Goal: Task Accomplishment & Management: Complete application form

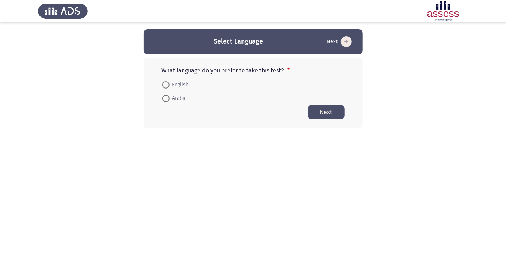
click at [171, 104] on mat-radio-button "Arabic" at bounding box center [174, 98] width 34 height 14
click at [167, 104] on mat-radio-button "Arabic" at bounding box center [174, 98] width 34 height 14
click at [158, 103] on mat-radio-button "Arabic" at bounding box center [174, 98] width 34 height 14
click at [162, 104] on mat-radio-button "Arabic" at bounding box center [174, 98] width 34 height 14
click at [165, 98] on span at bounding box center [165, 98] width 0 height 0
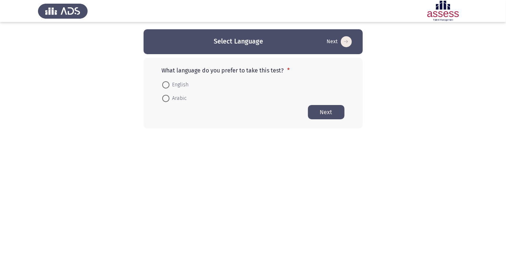
click at [165, 98] on input "Arabic" at bounding box center [165, 98] width 7 height 7
radio input "true"
click at [324, 114] on button "Next" at bounding box center [326, 111] width 37 height 14
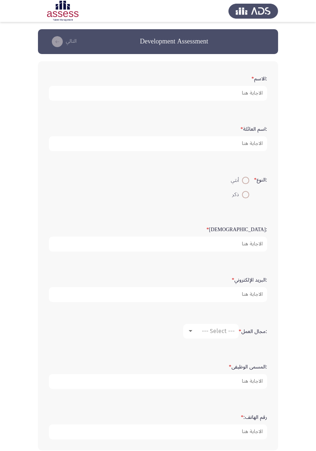
click at [0, 54] on app-assessment-container "Development Assessment التالي :الاسم * :اسم العائلة * :النوع * أنثي ذكر :السن *…" at bounding box center [158, 243] width 316 height 428
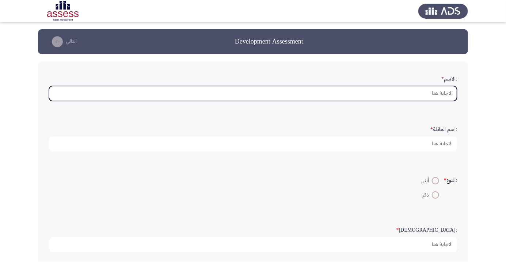
click at [434, 94] on input ":الاسم *" at bounding box center [253, 93] width 408 height 15
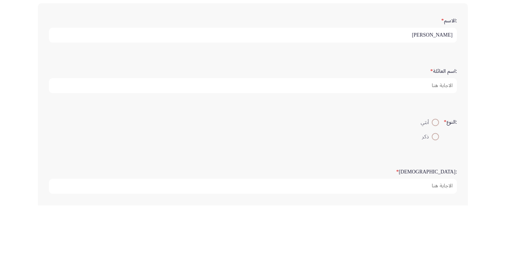
scroll to position [2, 0]
type input "[PERSON_NAME]"
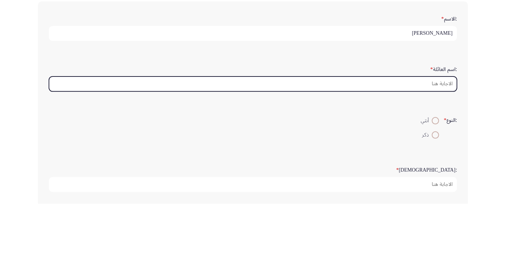
click at [423, 148] on input ":اسم العائلة *" at bounding box center [253, 141] width 408 height 15
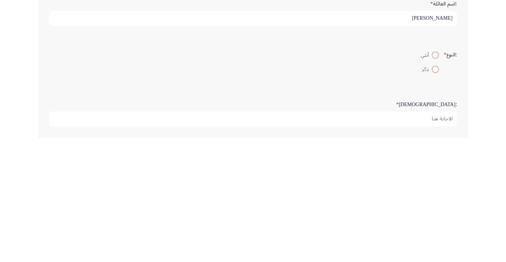
type input "[PERSON_NAME]"
click at [434, 194] on span at bounding box center [435, 192] width 7 height 7
click at [434, 194] on input "ذكر" at bounding box center [435, 192] width 7 height 7
radio input "true"
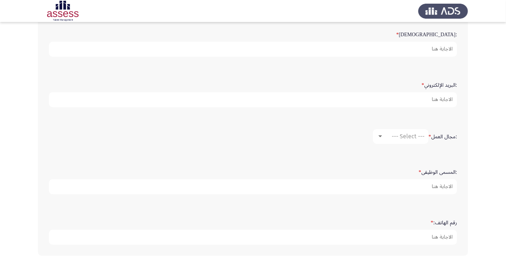
scroll to position [204, 0]
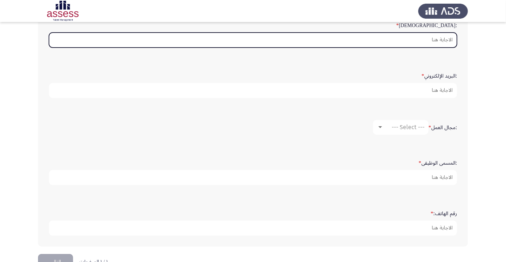
click at [437, 40] on input ":السن *" at bounding box center [253, 40] width 408 height 15
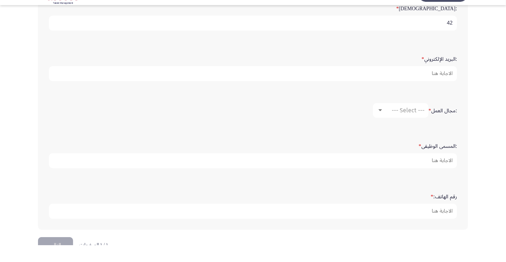
type input "42"
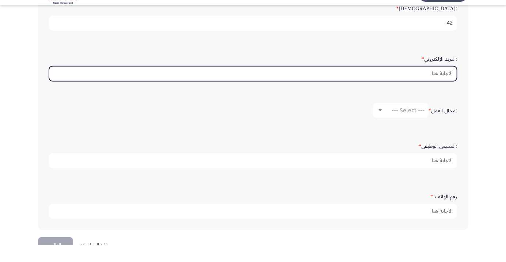
click at [442, 90] on input ":البريد الإلكتروني *" at bounding box center [253, 90] width 408 height 15
type input "Moh"
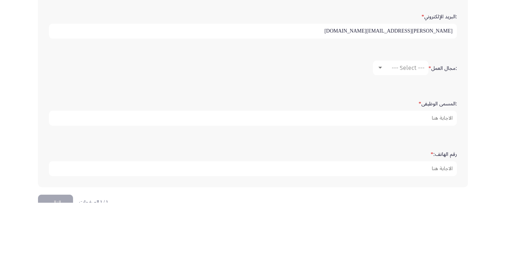
type input "[PERSON_NAME][EMAIL_ADDRESS][DOMAIN_NAME]"
click at [388, 127] on div "--- Select ---" at bounding box center [404, 126] width 41 height 7
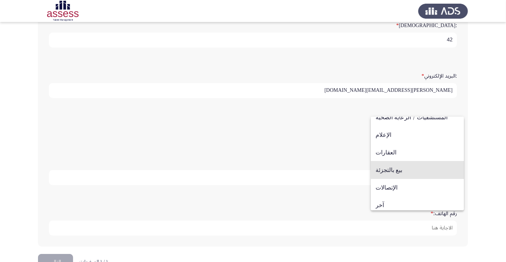
scroll to position [240, 0]
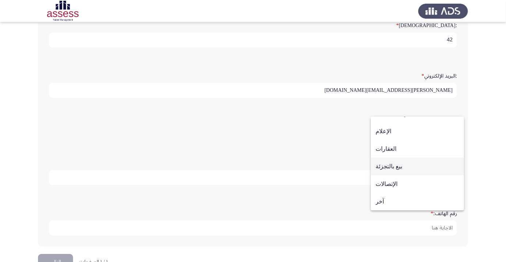
click at [406, 168] on span "بيع بالتجزئة" at bounding box center [418, 166] width 84 height 18
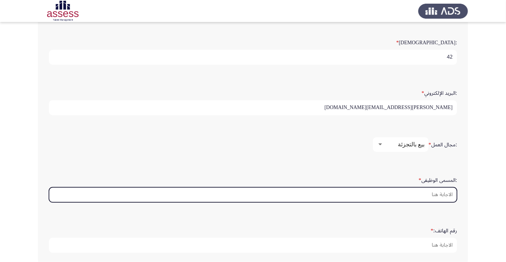
click at [439, 193] on input ":المسمى الوظيفى *" at bounding box center [253, 194] width 408 height 15
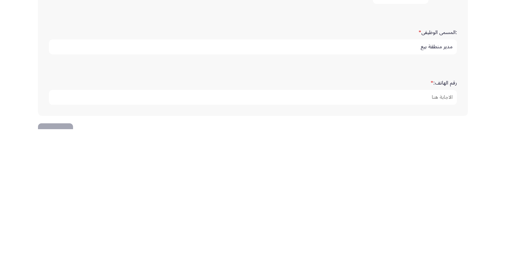
scroll to position [222, 0]
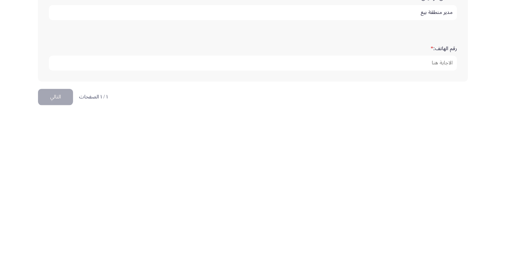
type input "مدير منطقة بيع"
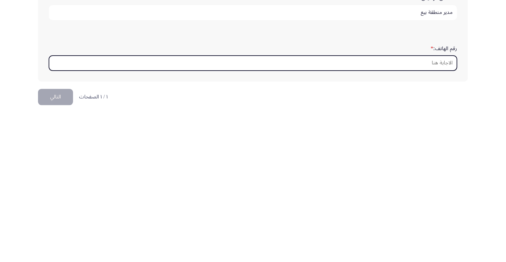
click at [441, 207] on input "رقم الهاتف: *" at bounding box center [253, 209] width 408 height 15
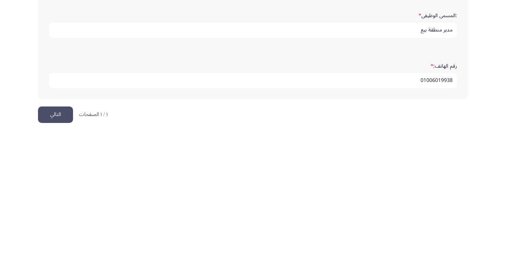
type input "01006019938"
click at [50, 242] on button "التالي" at bounding box center [55, 243] width 35 height 16
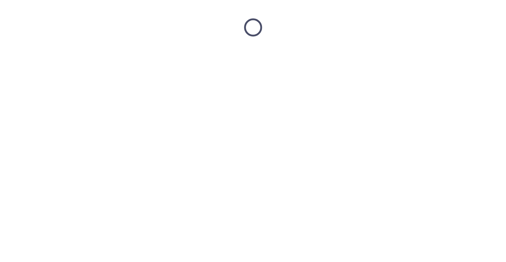
scroll to position [0, 0]
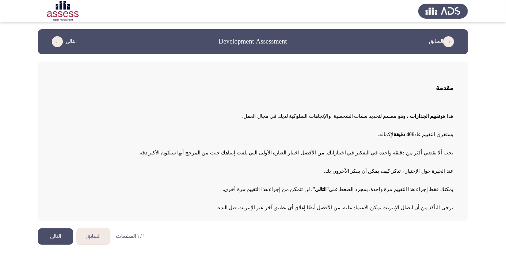
click at [61, 236] on button "التالي" at bounding box center [55, 236] width 35 height 16
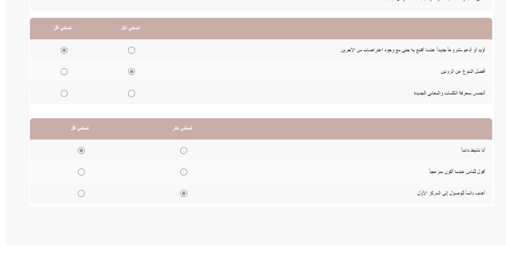
scroll to position [80, 0]
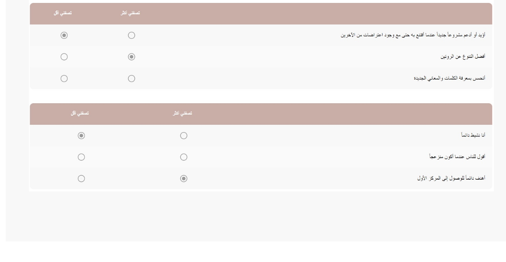
click at [149, 193] on img at bounding box center [199, 161] width 292 height 140
click at [151, 197] on img at bounding box center [199, 161] width 292 height 140
click at [150, 198] on img at bounding box center [199, 161] width 292 height 140
click at [149, 197] on img at bounding box center [199, 161] width 292 height 140
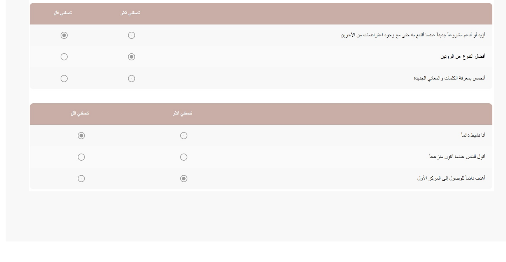
click at [153, 224] on img at bounding box center [199, 161] width 292 height 140
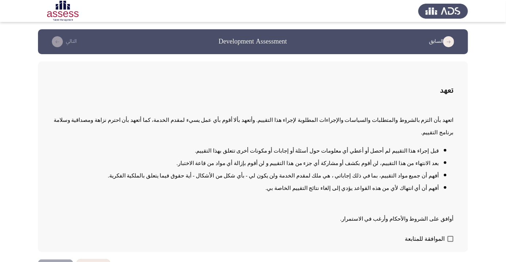
scroll to position [1, 0]
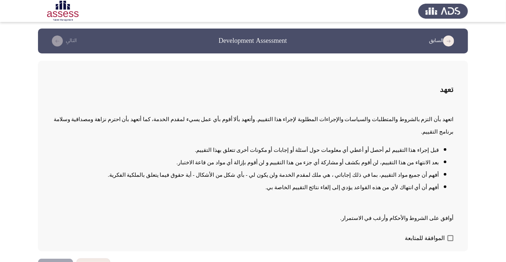
click at [53, 261] on button "التالي" at bounding box center [55, 266] width 35 height 16
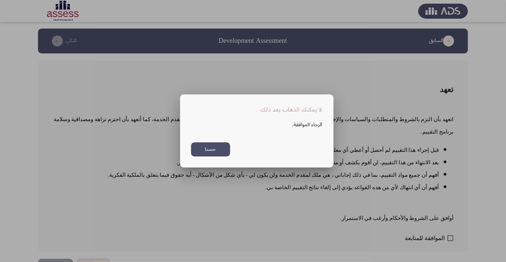
click at [220, 156] on button "حسنا" at bounding box center [210, 149] width 39 height 14
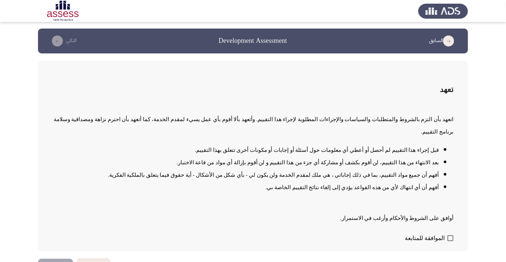
click at [450, 241] on span at bounding box center [450, 238] width 6 height 6
click at [450, 241] on input "الموافقة للمتابعة" at bounding box center [450, 241] width 0 height 0
checkbox input "true"
click at [54, 261] on button "التالي" at bounding box center [55, 266] width 35 height 16
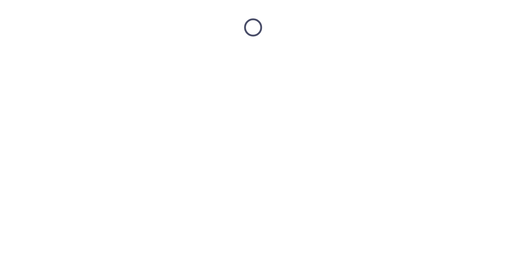
scroll to position [0, 0]
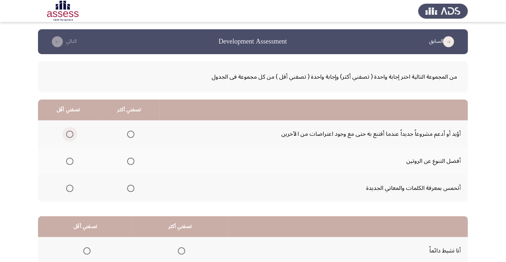
click at [70, 134] on span "Select an option" at bounding box center [70, 134] width 0 height 0
click at [69, 134] on input "Select an option" at bounding box center [69, 133] width 7 height 7
click at [127, 184] on span "Select an option" at bounding box center [130, 187] width 7 height 7
click at [127, 184] on input "Select an option" at bounding box center [130, 187] width 7 height 7
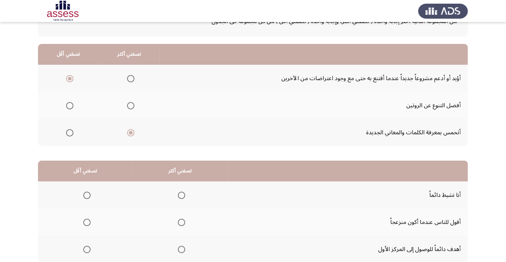
scroll to position [72, 0]
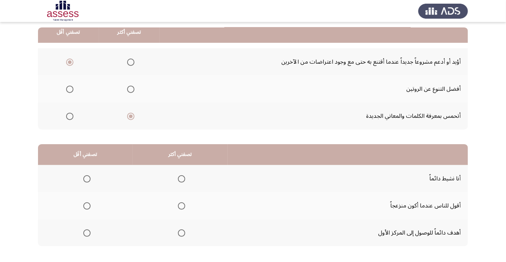
click at [131, 62] on span "Select an option" at bounding box center [131, 62] width 0 height 0
click at [130, 61] on input "Select an option" at bounding box center [130, 61] width 7 height 7
click at [70, 116] on span "Select an option" at bounding box center [70, 116] width 0 height 0
click at [69, 115] on input "Select an option" at bounding box center [69, 116] width 7 height 7
click at [182, 179] on span "Select an option" at bounding box center [182, 179] width 0 height 0
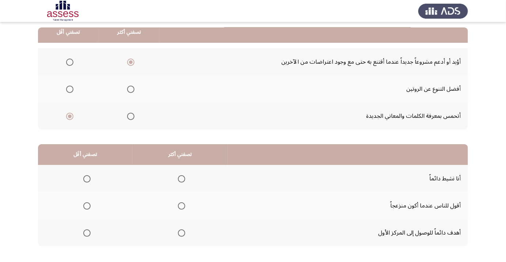
click at [180, 178] on input "Select an option" at bounding box center [181, 178] width 7 height 7
click at [182, 233] on span "Select an option" at bounding box center [182, 233] width 0 height 0
click at [180, 232] on input "Select an option" at bounding box center [181, 232] width 7 height 7
click at [83, 203] on span "Select an option" at bounding box center [86, 205] width 7 height 7
click at [83, 203] on input "Select an option" at bounding box center [86, 205] width 7 height 7
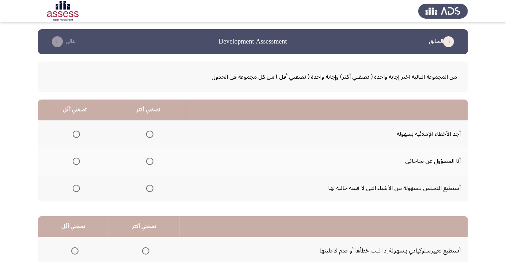
click at [440, 156] on td "أنا المسؤول عن نجاحاتي" at bounding box center [326, 160] width 283 height 27
click at [443, 182] on td "أستطيع التخلص بـسهولة من الأشياء التي لا قيمة حالية لها" at bounding box center [326, 187] width 283 height 27
click at [146, 162] on span "Select an option" at bounding box center [149, 160] width 7 height 7
click at [146, 162] on input "Select an option" at bounding box center [149, 160] width 7 height 7
click at [73, 134] on span "Select an option" at bounding box center [76, 133] width 7 height 7
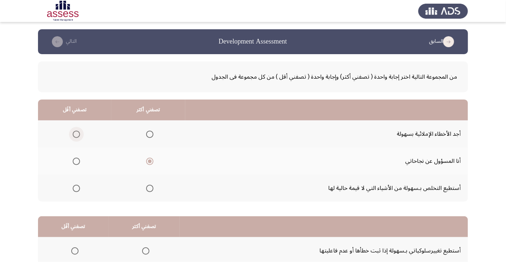
click at [73, 134] on input "Select an option" at bounding box center [76, 133] width 7 height 7
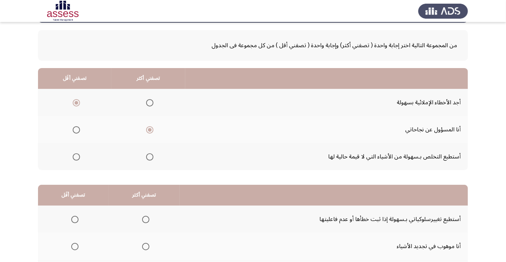
scroll to position [72, 0]
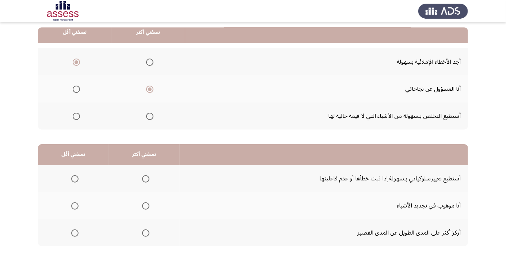
click at [144, 205] on span "Select an option" at bounding box center [145, 205] width 7 height 7
click at [144, 205] on input "Select an option" at bounding box center [145, 205] width 7 height 7
click at [75, 179] on span "Select an option" at bounding box center [75, 179] width 0 height 0
click at [74, 178] on input "Select an option" at bounding box center [74, 178] width 7 height 7
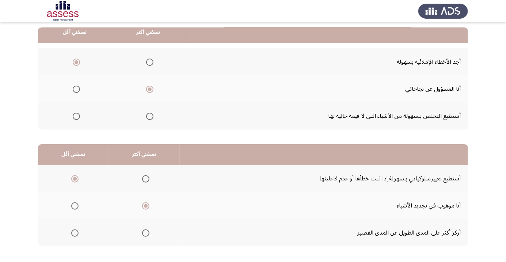
scroll to position [0, 0]
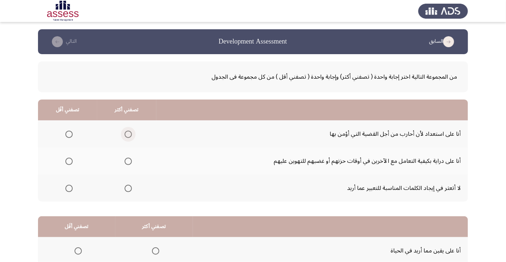
click at [127, 134] on span "Select an option" at bounding box center [128, 133] width 7 height 7
click at [127, 134] on input "Select an option" at bounding box center [128, 133] width 7 height 7
click at [69, 161] on span "Select an option" at bounding box center [69, 161] width 0 height 0
click at [69, 161] on input "Select an option" at bounding box center [68, 160] width 7 height 7
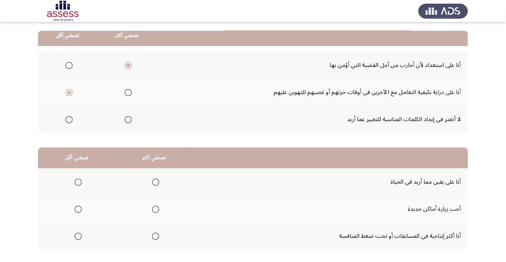
scroll to position [72, 0]
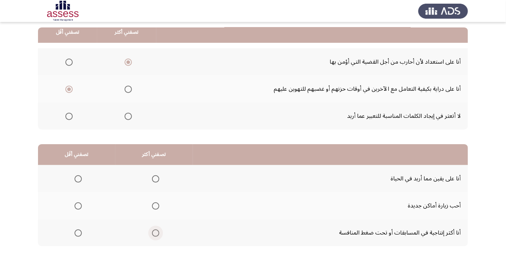
click at [154, 235] on span "Select an option" at bounding box center [155, 232] width 7 height 7
click at [154, 235] on input "Select an option" at bounding box center [155, 232] width 7 height 7
click at [71, 214] on th at bounding box center [76, 205] width 77 height 27
click at [76, 208] on span "Select an option" at bounding box center [78, 205] width 7 height 7
click at [76, 208] on input "Select an option" at bounding box center [78, 205] width 7 height 7
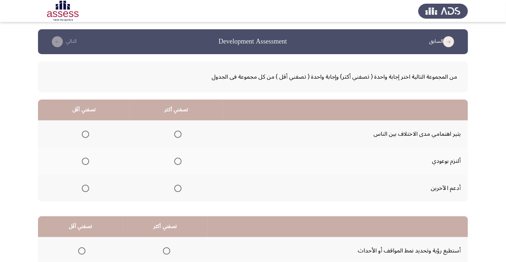
click at [174, 162] on span "Select an option" at bounding box center [177, 160] width 7 height 7
click at [174, 162] on input "Select an option" at bounding box center [177, 160] width 7 height 7
click at [79, 134] on label "Select an option" at bounding box center [84, 133] width 10 height 7
click at [82, 134] on input "Select an option" at bounding box center [85, 133] width 7 height 7
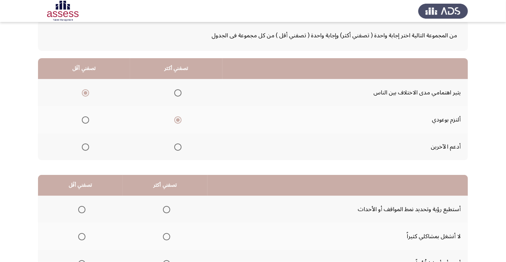
scroll to position [72, 0]
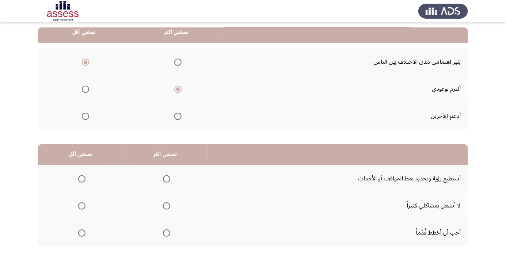
click at [82, 206] on span "Select an option" at bounding box center [82, 206] width 0 height 0
click at [81, 205] on input "Select an option" at bounding box center [81, 205] width 7 height 7
click at [167, 179] on span "Select an option" at bounding box center [167, 179] width 0 height 0
click at [164, 178] on input "Select an option" at bounding box center [166, 178] width 7 height 7
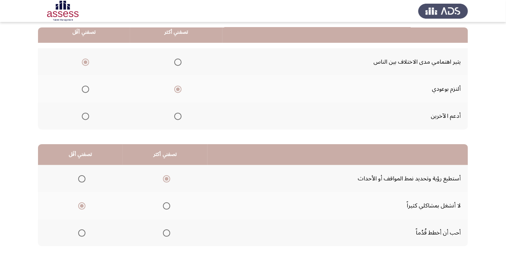
scroll to position [0, 0]
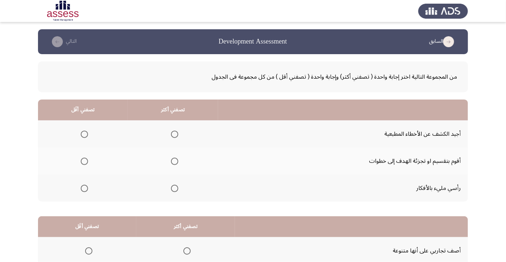
click at [175, 188] on span "Select an option" at bounding box center [175, 188] width 0 height 0
click at [173, 187] on input "Select an option" at bounding box center [174, 187] width 7 height 7
click at [78, 136] on label "Select an option" at bounding box center [83, 133] width 10 height 7
click at [81, 136] on input "Select an option" at bounding box center [84, 133] width 7 height 7
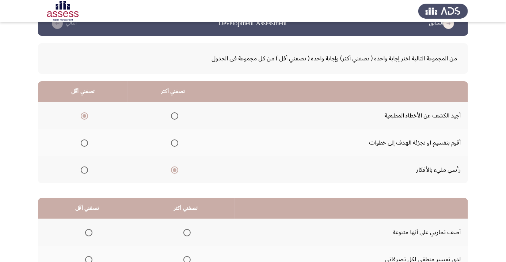
scroll to position [72, 0]
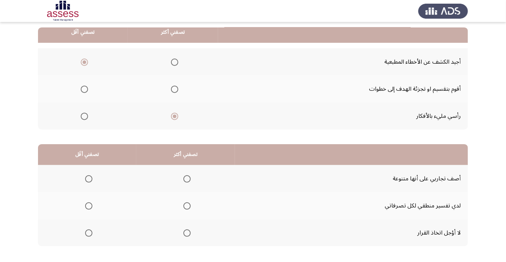
click at [190, 233] on span "Select an option" at bounding box center [186, 232] width 7 height 7
click at [190, 233] on input "Select an option" at bounding box center [186, 232] width 7 height 7
click at [91, 178] on span "Select an option" at bounding box center [88, 178] width 7 height 7
click at [91, 178] on input "Select an option" at bounding box center [88, 178] width 7 height 7
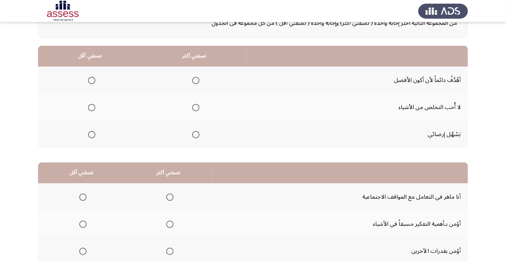
scroll to position [54, 0]
click at [0, 191] on app-assessment-container "السابق Development Assessment التالي من المجموعة التالية اختر إجابة واحدة ( تصف…" at bounding box center [253, 130] width 506 height 310
click at [0, 190] on app-assessment-container "السابق Development Assessment التالي من المجموعة التالية اختر إجابة واحدة ( تصف…" at bounding box center [253, 130] width 506 height 310
click at [193, 80] on span "Select an option" at bounding box center [195, 79] width 7 height 7
click at [193, 80] on input "Select an option" at bounding box center [195, 79] width 7 height 7
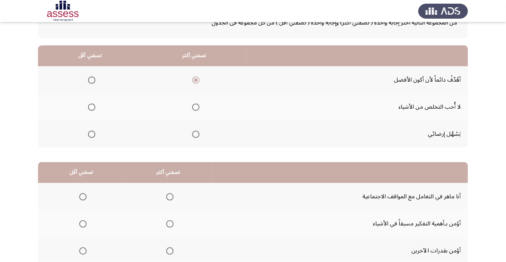
click at [92, 107] on span "Select an option" at bounding box center [92, 107] width 0 height 0
click at [91, 106] on input "Select an option" at bounding box center [91, 106] width 7 height 7
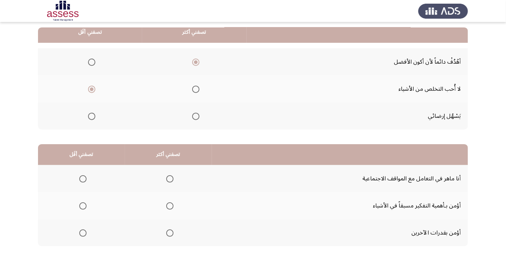
click at [464, 203] on td "أؤمن بـأهمية التفكير مسبقاً في الأشياء" at bounding box center [340, 205] width 256 height 27
click at [172, 207] on span "Select an option" at bounding box center [169, 205] width 7 height 7
click at [172, 207] on input "Select an option" at bounding box center [169, 205] width 7 height 7
click at [83, 179] on span "Select an option" at bounding box center [83, 179] width 0 height 0
click at [82, 178] on input "Select an option" at bounding box center [82, 178] width 7 height 7
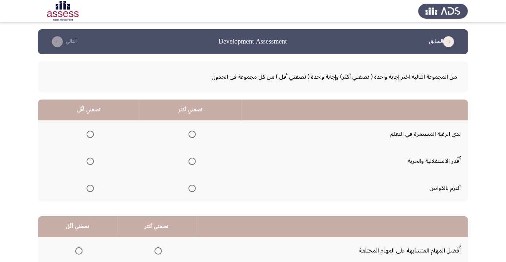
click at [192, 190] on span "Select an option" at bounding box center [191, 187] width 7 height 7
click at [192, 190] on input "Select an option" at bounding box center [191, 187] width 7 height 7
click at [88, 136] on span "Select an option" at bounding box center [90, 133] width 7 height 7
click at [88, 136] on input "Select an option" at bounding box center [90, 133] width 7 height 7
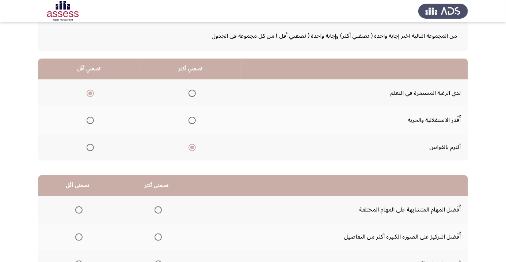
scroll to position [72, 0]
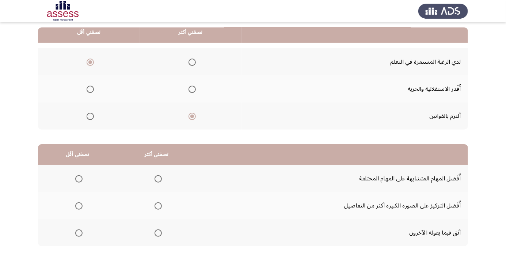
click at [79, 232] on span "Select an option" at bounding box center [78, 232] width 7 height 7
click at [79, 232] on input "Select an option" at bounding box center [78, 232] width 7 height 7
click at [158, 179] on span "Select an option" at bounding box center [158, 179] width 0 height 0
click at [157, 178] on input "Select an option" at bounding box center [158, 178] width 7 height 7
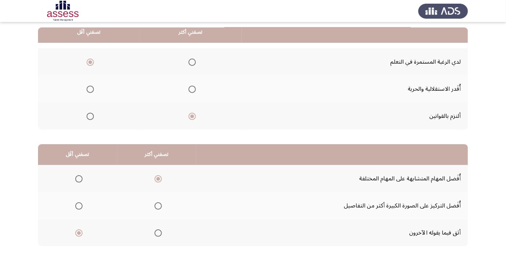
scroll to position [0, 0]
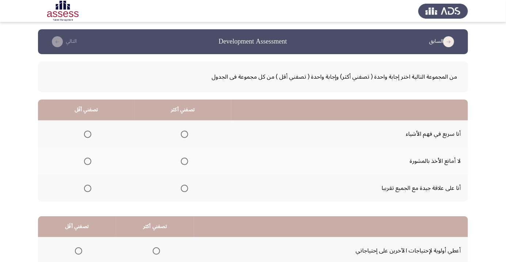
click at [184, 130] on span "Select an option" at bounding box center [184, 133] width 7 height 7
click at [184, 130] on input "Select an option" at bounding box center [184, 133] width 7 height 7
click at [88, 161] on span "Select an option" at bounding box center [88, 161] width 0 height 0
click at [87, 161] on input "Select an option" at bounding box center [87, 160] width 7 height 7
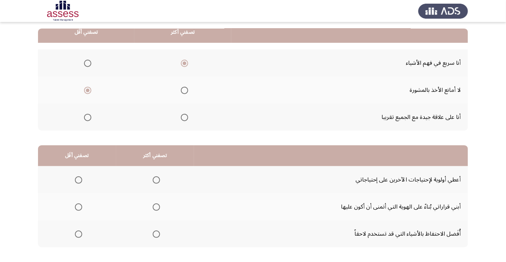
scroll to position [72, 0]
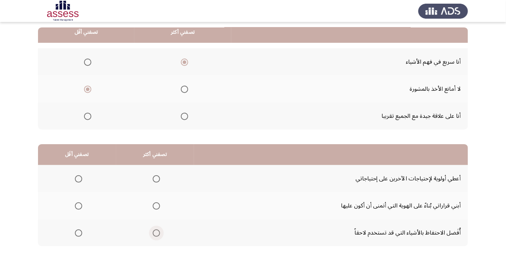
click at [158, 234] on span "Select an option" at bounding box center [156, 232] width 7 height 7
click at [158, 234] on input "Select an option" at bounding box center [156, 232] width 7 height 7
click at [153, 176] on span "Select an option" at bounding box center [156, 178] width 7 height 7
click at [153, 176] on input "Select an option" at bounding box center [156, 178] width 7 height 7
click at [76, 205] on span "Select an option" at bounding box center [78, 205] width 7 height 7
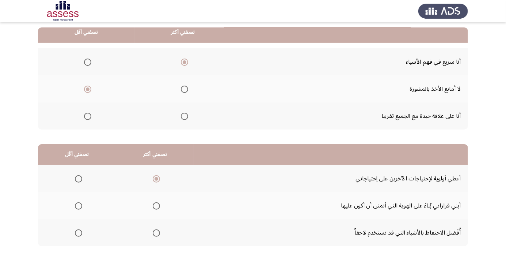
click at [76, 205] on input "Select an option" at bounding box center [78, 205] width 7 height 7
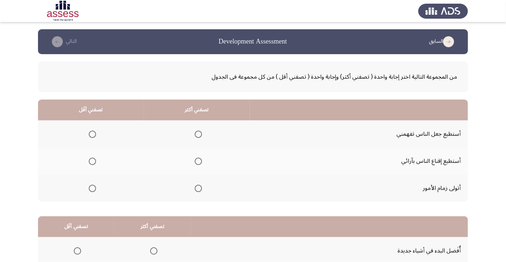
click at [197, 161] on span "Select an option" at bounding box center [198, 160] width 7 height 7
click at [197, 161] on input "Select an option" at bounding box center [198, 160] width 7 height 7
click at [92, 134] on span "Select an option" at bounding box center [92, 134] width 0 height 0
click at [92, 134] on input "Select an option" at bounding box center [92, 133] width 7 height 7
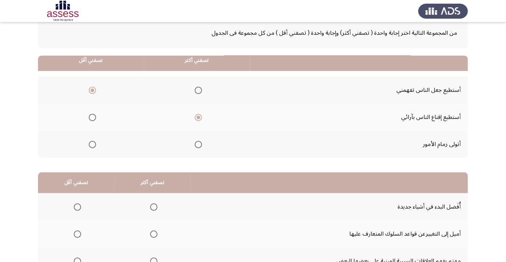
scroll to position [72, 0]
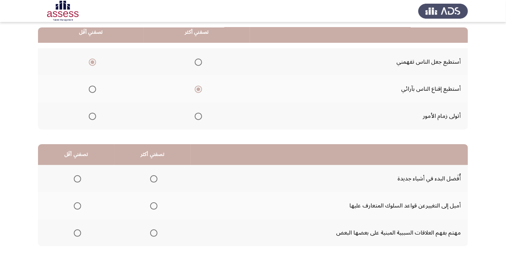
click at [419, 195] on td "أميل إلى التغييرعن قواعد السلوك المتعارف عليها" at bounding box center [329, 205] width 277 height 27
click at [154, 233] on span "Select an option" at bounding box center [154, 233] width 0 height 0
click at [152, 232] on input "Select an option" at bounding box center [153, 232] width 7 height 7
click at [71, 207] on label "Select an option" at bounding box center [76, 205] width 10 height 7
click at [74, 207] on input "Select an option" at bounding box center [77, 205] width 7 height 7
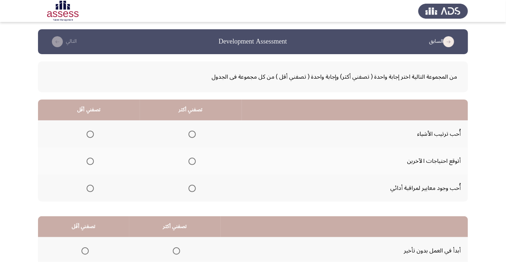
click at [436, 202] on div "من المجموعة التالية اختر إجابة واحدة ( تصفني أكثر) وإجابة واحدة ( تصفني أقل ) م…" at bounding box center [253, 193] width 430 height 278
click at [201, 195] on th at bounding box center [191, 187] width 102 height 27
click at [186, 189] on label "Select an option" at bounding box center [191, 187] width 10 height 7
click at [188, 189] on input "Select an option" at bounding box center [191, 187] width 7 height 7
click at [90, 134] on span "Select an option" at bounding box center [90, 134] width 0 height 0
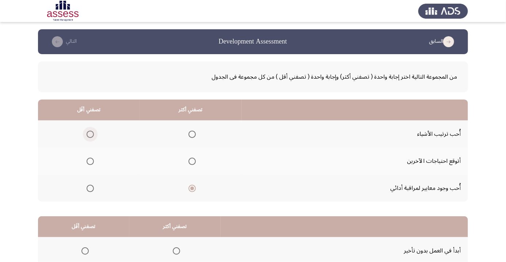
click at [90, 134] on input "Select an option" at bounding box center [90, 133] width 7 height 7
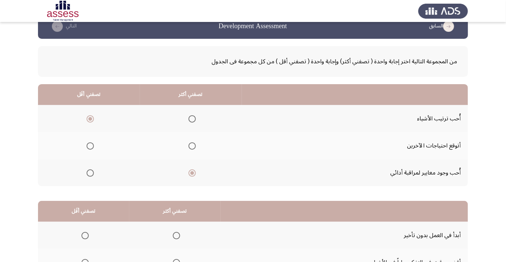
scroll to position [72, 0]
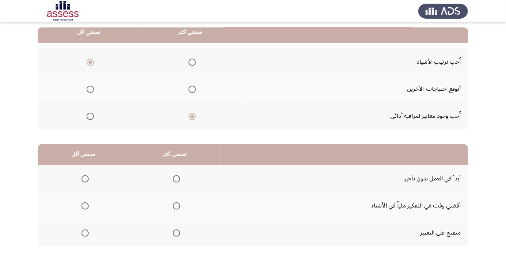
click at [415, 192] on td "أقضي وقت في التفكير ملياً في الأشياء" at bounding box center [344, 205] width 247 height 27
click at [173, 176] on span "Select an option" at bounding box center [176, 178] width 7 height 7
click at [173, 176] on input "Select an option" at bounding box center [176, 178] width 7 height 7
click at [79, 206] on label "Select an option" at bounding box center [84, 205] width 10 height 7
click at [81, 206] on input "Select an option" at bounding box center [84, 205] width 7 height 7
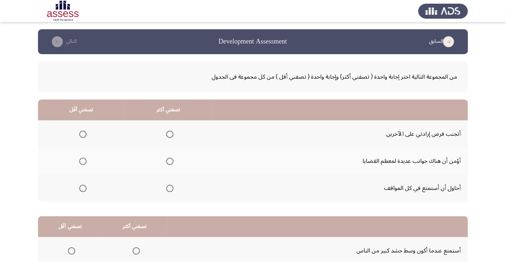
click at [83, 190] on span "Select an option" at bounding box center [82, 187] width 7 height 7
click at [83, 190] on input "Select an option" at bounding box center [82, 187] width 7 height 7
click at [167, 131] on span "Select an option" at bounding box center [169, 133] width 7 height 7
click at [167, 131] on input "Select an option" at bounding box center [169, 133] width 7 height 7
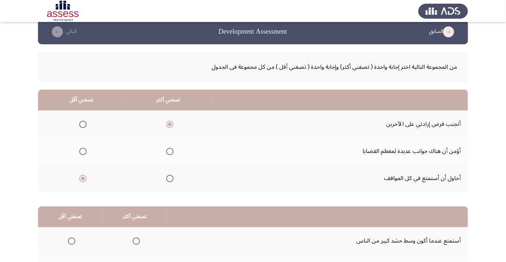
scroll to position [72, 0]
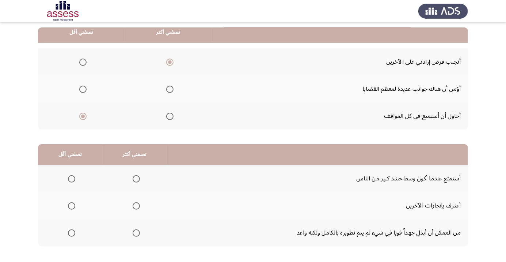
click at [408, 250] on div "من المجموعة التالية اختر إجابة واحدة ( تصفني أكثر) وإجابة واحدة ( تصفني أقل ) م…" at bounding box center [253, 121] width 430 height 278
click at [357, 251] on div "من المجموعة التالية اختر إجابة واحدة ( تصفني أكثر) وإجابة واحدة ( تصفني أقل ) م…" at bounding box center [253, 121] width 430 height 278
click at [70, 235] on span "Select an option" at bounding box center [71, 232] width 7 height 7
click at [70, 235] on input "Select an option" at bounding box center [71, 232] width 7 height 7
click at [134, 208] on span "Select an option" at bounding box center [136, 205] width 7 height 7
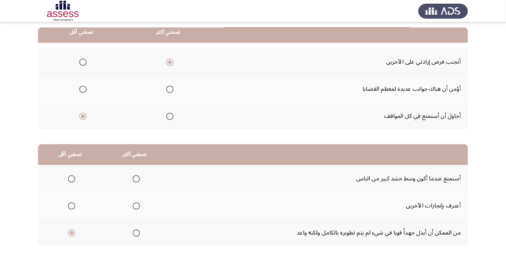
click at [134, 208] on input "Select an option" at bounding box center [136, 205] width 7 height 7
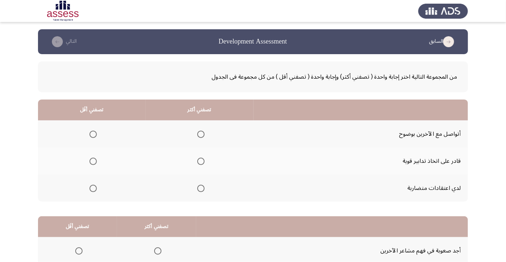
click at [453, 147] on td "قادر على اتخاذ تدابير قوية" at bounding box center [361, 160] width 214 height 27
click at [430, 150] on td "قادر على اتخاذ تدابير قوية" at bounding box center [361, 160] width 214 height 27
click at [198, 132] on span "Select an option" at bounding box center [200, 133] width 7 height 7
click at [198, 132] on input "Select an option" at bounding box center [200, 133] width 7 height 7
click at [93, 190] on span "Select an option" at bounding box center [92, 187] width 7 height 7
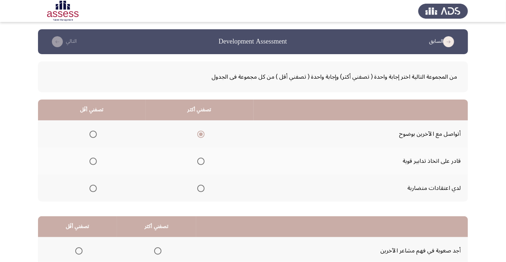
click at [93, 190] on input "Select an option" at bounding box center [92, 187] width 7 height 7
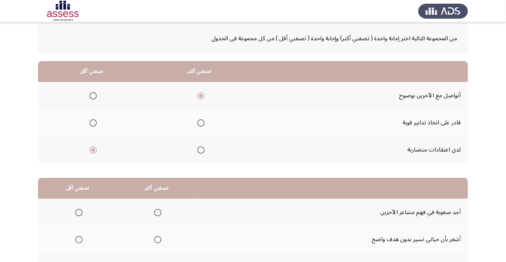
scroll to position [72, 0]
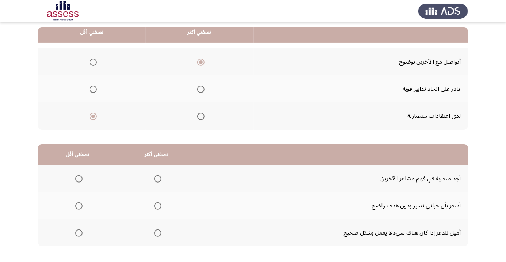
click at [442, 197] on td "أشعر بأن حياتي تسير بدون هدف واضح" at bounding box center [332, 205] width 272 height 27
click at [475, 220] on app-assessment-container "السابق Development Assessment التالي من المجموعة التالية اختر إجابة واحدة ( تصف…" at bounding box center [253, 112] width 506 height 310
click at [466, 249] on div "من المجموعة التالية اختر إجابة واحدة ( تصفني أكثر) وإجابة واحدة ( تصفني أقل ) م…" at bounding box center [253, 121] width 430 height 278
click at [78, 205] on span "Select an option" at bounding box center [78, 205] width 7 height 7
click at [78, 205] on input "Select an option" at bounding box center [78, 205] width 7 height 7
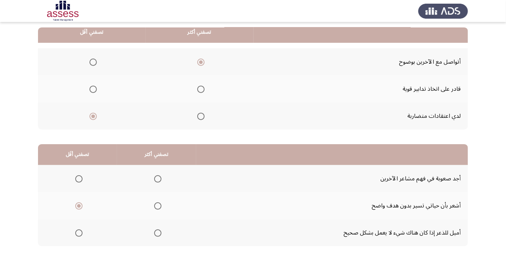
click at [150, 241] on th at bounding box center [156, 232] width 79 height 27
click at [155, 234] on span "Select an option" at bounding box center [157, 232] width 7 height 7
click at [155, 234] on input "Select an option" at bounding box center [157, 232] width 7 height 7
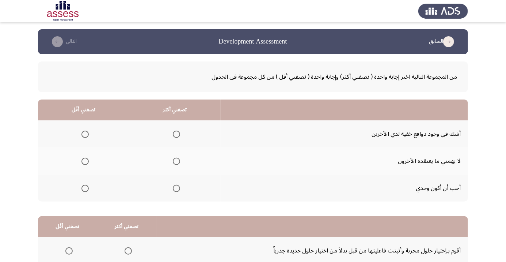
click at [81, 133] on span "Select an option" at bounding box center [84, 133] width 7 height 7
click at [81, 133] on input "Select an option" at bounding box center [84, 133] width 7 height 7
click at [176, 161] on span "Select an option" at bounding box center [176, 161] width 0 height 0
click at [175, 161] on input "Select an option" at bounding box center [176, 160] width 7 height 7
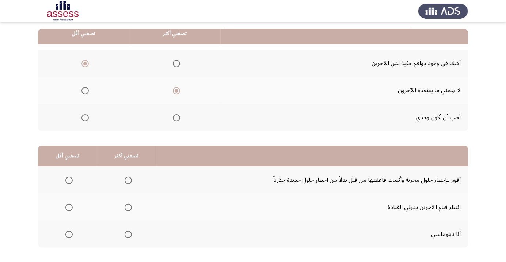
scroll to position [72, 0]
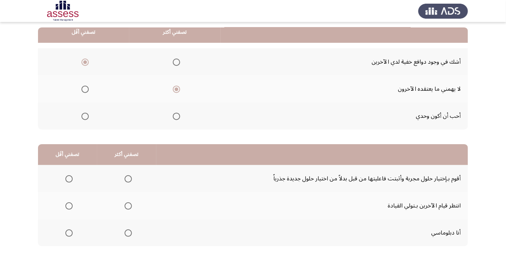
click at [82, 115] on span "Select an option" at bounding box center [84, 116] width 7 height 7
click at [82, 115] on input "Select an option" at bounding box center [84, 116] width 7 height 7
click at [453, 223] on td "أنا دبلوماسي" at bounding box center [312, 232] width 312 height 27
click at [126, 232] on span "Select an option" at bounding box center [128, 232] width 7 height 7
click at [126, 232] on input "Select an option" at bounding box center [128, 232] width 7 height 7
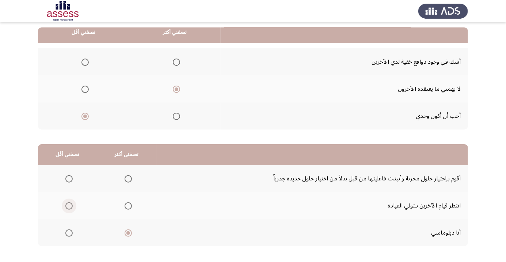
click at [65, 208] on span "Select an option" at bounding box center [68, 205] width 7 height 7
click at [65, 208] on input "Select an option" at bounding box center [68, 205] width 7 height 7
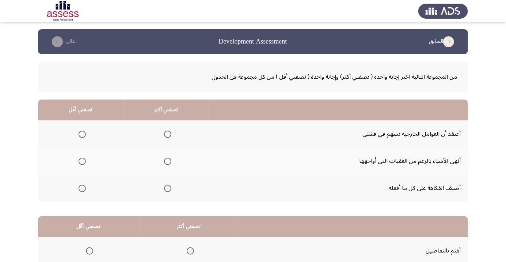
click at [385, 149] on td "أنهي الأشياء بالرغم من العقبات التي أواجهها" at bounding box center [338, 160] width 259 height 27
click at [79, 133] on span "Select an option" at bounding box center [82, 133] width 7 height 7
click at [79, 133] on input "Select an option" at bounding box center [82, 133] width 7 height 7
click at [168, 161] on span "Select an option" at bounding box center [168, 161] width 0 height 0
click at [167, 161] on input "Select an option" at bounding box center [167, 160] width 7 height 7
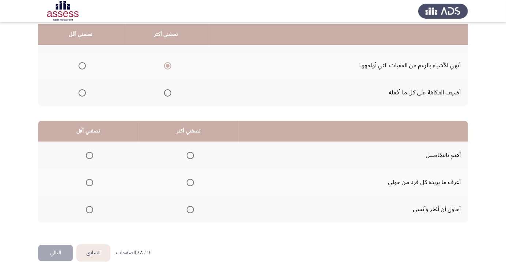
scroll to position [97, 0]
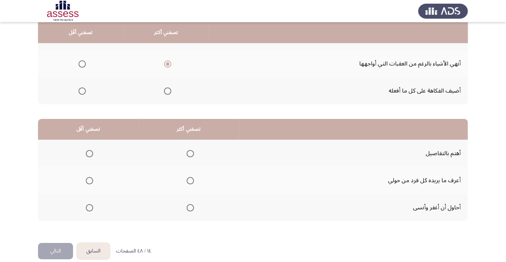
click at [87, 206] on span "Select an option" at bounding box center [89, 207] width 7 height 7
click at [87, 206] on input "Select an option" at bounding box center [89, 207] width 7 height 7
click at [190, 180] on span "Select an option" at bounding box center [190, 180] width 0 height 0
click at [190, 179] on input "Select an option" at bounding box center [190, 180] width 7 height 7
click at [55, 252] on button "التالي" at bounding box center [55, 251] width 35 height 16
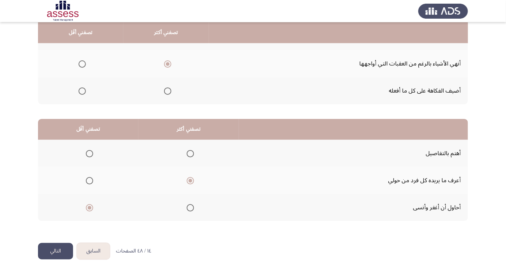
scroll to position [0, 0]
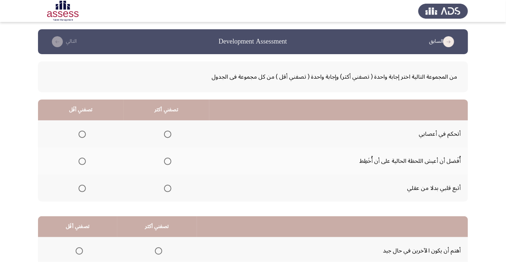
click at [168, 134] on span "Select an option" at bounding box center [168, 134] width 0 height 0
click at [165, 134] on input "Select an option" at bounding box center [167, 133] width 7 height 7
click at [82, 188] on span "Select an option" at bounding box center [82, 188] width 0 height 0
click at [81, 187] on input "Select an option" at bounding box center [82, 187] width 7 height 7
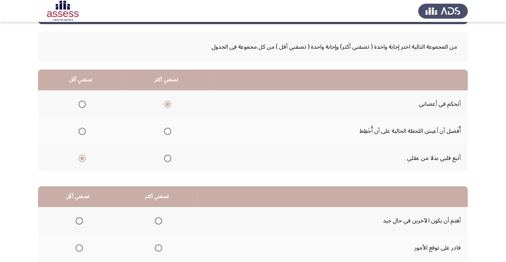
scroll to position [72, 0]
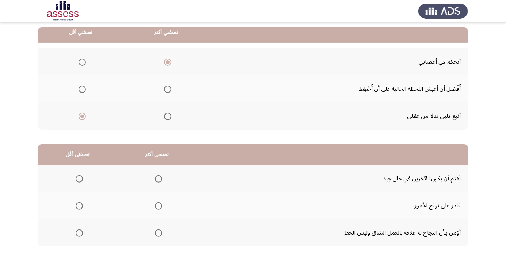
click at [159, 232] on span "Select an option" at bounding box center [158, 232] width 7 height 7
click at [159, 232] on input "Select an option" at bounding box center [158, 232] width 7 height 7
click at [79, 179] on span "Select an option" at bounding box center [79, 179] width 0 height 0
click at [78, 178] on input "Select an option" at bounding box center [79, 178] width 7 height 7
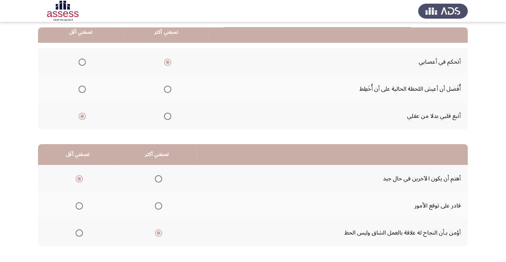
scroll to position [0, 0]
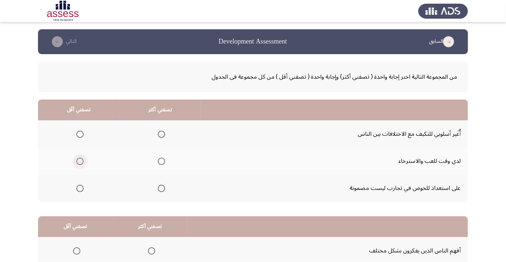
click at [80, 161] on span "Select an option" at bounding box center [80, 161] width 0 height 0
click at [80, 161] on input "Select an option" at bounding box center [79, 160] width 7 height 7
click at [160, 134] on span "Select an option" at bounding box center [161, 133] width 7 height 7
click at [160, 134] on input "Select an option" at bounding box center [161, 133] width 7 height 7
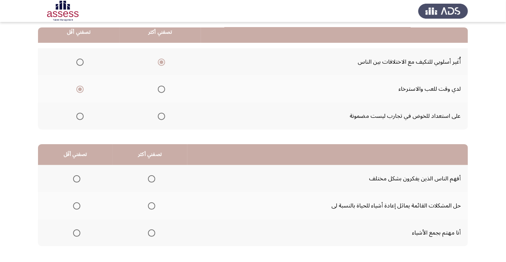
click at [78, 205] on span "Select an option" at bounding box center [76, 205] width 7 height 7
click at [78, 205] on input "Select an option" at bounding box center [76, 205] width 7 height 7
click at [152, 179] on span "Select an option" at bounding box center [152, 179] width 0 height 0
click at [149, 178] on input "Select an option" at bounding box center [151, 178] width 7 height 7
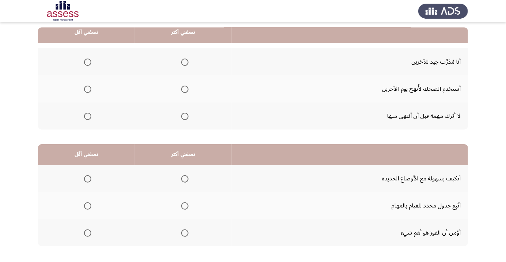
click at [451, 111] on td "لا أترك مهمة قبل أن أنتهي منها" at bounding box center [350, 115] width 236 height 27
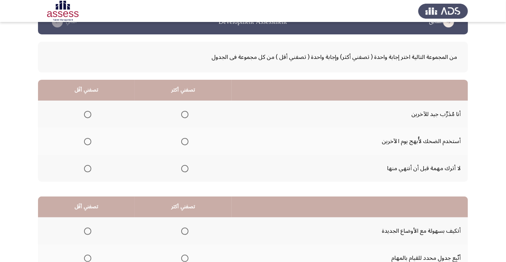
scroll to position [19, 0]
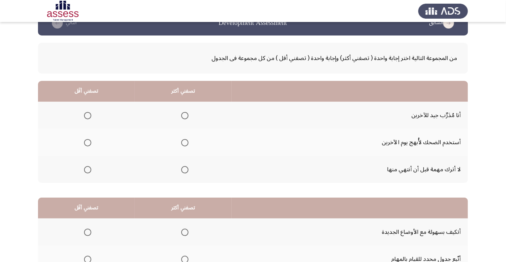
click at [184, 169] on span "Select an option" at bounding box center [184, 169] width 0 height 0
click at [184, 169] on input "Select an option" at bounding box center [184, 169] width 7 height 7
click at [85, 145] on span "Select an option" at bounding box center [87, 142] width 7 height 7
click at [85, 145] on input "Select an option" at bounding box center [87, 142] width 7 height 7
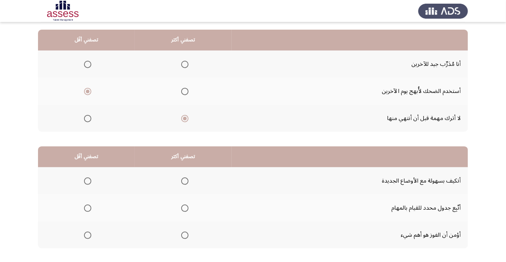
scroll to position [71, 0]
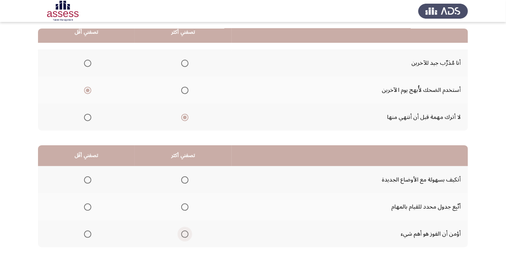
click at [186, 234] on span "Select an option" at bounding box center [184, 233] width 7 height 7
click at [186, 234] on input "Select an option" at bounding box center [184, 233] width 7 height 7
click at [86, 214] on th at bounding box center [86, 206] width 97 height 27
click at [87, 206] on span "Select an option" at bounding box center [87, 206] width 7 height 7
click at [87, 206] on input "Select an option" at bounding box center [87, 206] width 7 height 7
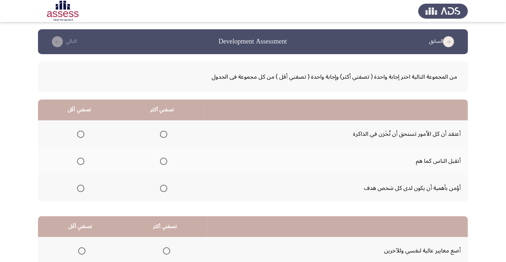
click at [160, 187] on span "Select an option" at bounding box center [163, 187] width 7 height 7
click at [160, 187] on input "Select an option" at bounding box center [163, 187] width 7 height 7
click at [164, 161] on span "Select an option" at bounding box center [164, 161] width 0 height 0
click at [164, 161] on input "Select an option" at bounding box center [163, 160] width 7 height 7
click at [83, 134] on span "Select an option" at bounding box center [80, 133] width 7 height 7
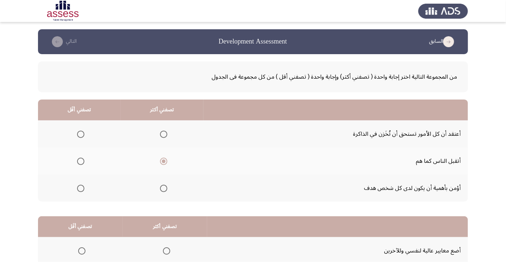
click at [83, 134] on input "Select an option" at bounding box center [80, 133] width 7 height 7
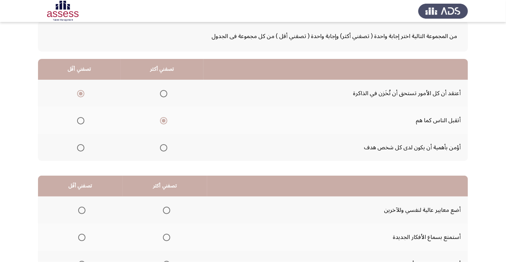
scroll to position [72, 0]
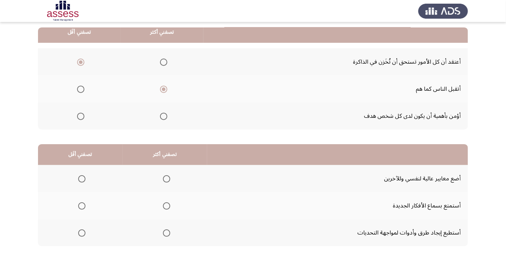
click at [165, 235] on span "Select an option" at bounding box center [166, 232] width 7 height 7
click at [165, 235] on input "Select an option" at bounding box center [166, 232] width 7 height 7
click at [85, 176] on span "Select an option" at bounding box center [81, 178] width 7 height 7
click at [85, 176] on input "Select an option" at bounding box center [81, 178] width 7 height 7
click at [167, 179] on span "Select an option" at bounding box center [167, 179] width 0 height 0
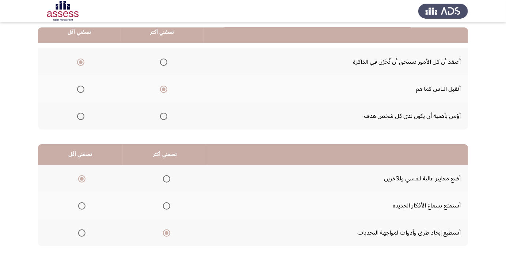
click at [165, 178] on input "Select an option" at bounding box center [166, 178] width 7 height 7
click at [83, 212] on th at bounding box center [80, 205] width 85 height 27
click at [81, 205] on span "Select an option" at bounding box center [81, 205] width 7 height 7
click at [81, 205] on input "Select an option" at bounding box center [81, 205] width 7 height 7
click at [168, 205] on span "Select an option" at bounding box center [166, 205] width 7 height 7
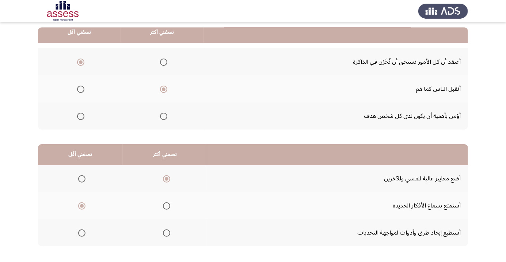
click at [168, 205] on input "Select an option" at bounding box center [166, 205] width 7 height 7
click at [167, 179] on span "Select an option" at bounding box center [167, 179] width 0 height 0
click at [165, 178] on input "Select an option" at bounding box center [166, 178] width 7 height 7
click at [88, 240] on th at bounding box center [80, 232] width 85 height 27
click at [84, 235] on span "Select an option" at bounding box center [81, 232] width 7 height 7
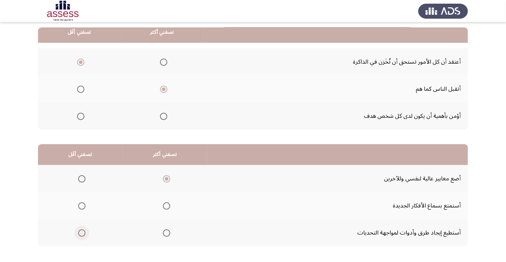
click at [84, 235] on input "Select an option" at bounding box center [81, 232] width 7 height 7
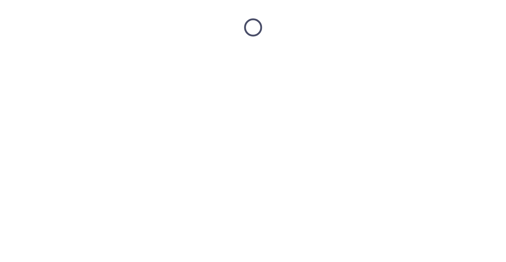
scroll to position [0, 0]
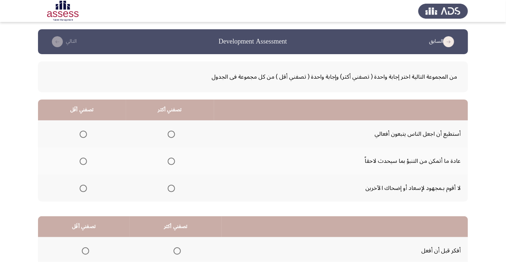
click at [168, 160] on span "Select an option" at bounding box center [171, 160] width 7 height 7
click at [168, 160] on input "Select an option" at bounding box center [171, 160] width 7 height 7
click at [86, 186] on span "Select an option" at bounding box center [83, 187] width 7 height 7
click at [86, 186] on input "Select an option" at bounding box center [83, 187] width 7 height 7
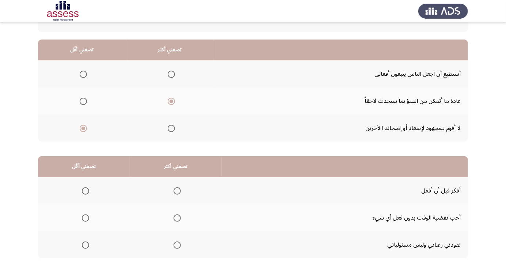
scroll to position [72, 0]
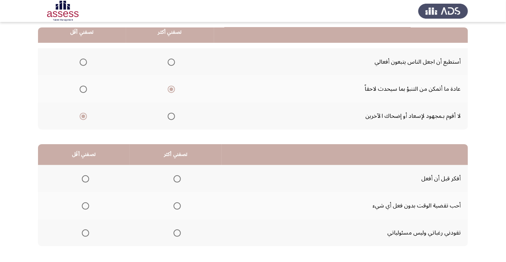
click at [375, 222] on td "تقودني رغباتي وليس مسئولياتي" at bounding box center [345, 232] width 246 height 27
click at [85, 206] on span "Select an option" at bounding box center [85, 206] width 0 height 0
click at [85, 205] on input "Select an option" at bounding box center [85, 205] width 7 height 7
click at [175, 178] on span "Select an option" at bounding box center [177, 178] width 7 height 7
click at [175, 178] on input "Select an option" at bounding box center [177, 178] width 7 height 7
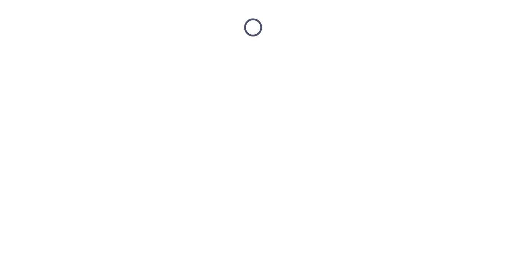
scroll to position [0, 0]
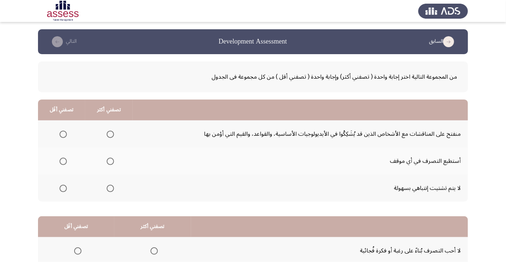
click at [107, 161] on span "Select an option" at bounding box center [110, 160] width 7 height 7
click at [107, 161] on input "Select an option" at bounding box center [110, 160] width 7 height 7
click at [63, 188] on span "Select an option" at bounding box center [63, 188] width 0 height 0
click at [62, 187] on input "Select an option" at bounding box center [63, 187] width 7 height 7
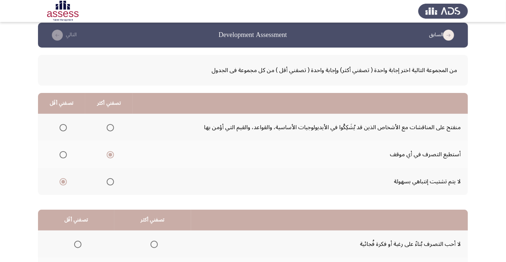
scroll to position [72, 0]
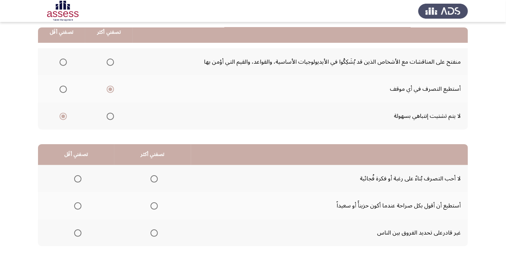
click at [151, 205] on span "Select an option" at bounding box center [154, 205] width 7 height 7
click at [151, 205] on input "Select an option" at bounding box center [154, 205] width 7 height 7
click at [78, 233] on span "Select an option" at bounding box center [78, 233] width 0 height 0
click at [77, 232] on input "Select an option" at bounding box center [77, 232] width 7 height 7
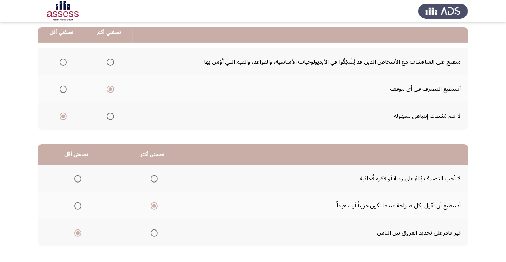
scroll to position [0, 0]
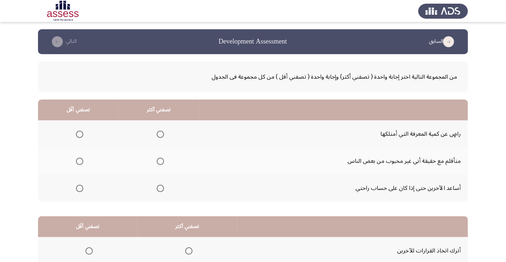
click at [160, 188] on span "Select an option" at bounding box center [160, 188] width 0 height 0
click at [159, 187] on input "Select an option" at bounding box center [160, 187] width 7 height 7
click at [80, 134] on span "Select an option" at bounding box center [80, 134] width 0 height 0
click at [79, 134] on input "Select an option" at bounding box center [79, 133] width 7 height 7
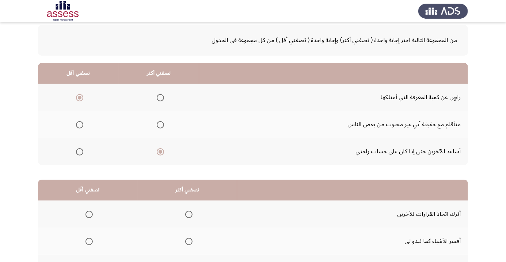
scroll to position [72, 0]
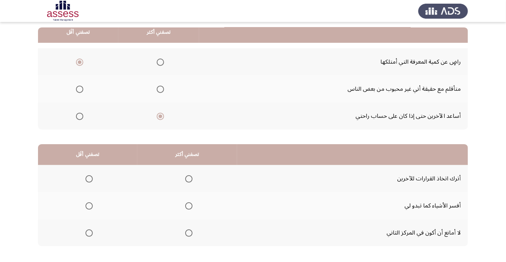
click at [89, 232] on span "Select an option" at bounding box center [88, 232] width 7 height 7
click at [89, 232] on input "Select an option" at bounding box center [88, 232] width 7 height 7
click at [189, 206] on span "Select an option" at bounding box center [189, 206] width 0 height 0
click at [189, 205] on input "Select an option" at bounding box center [188, 205] width 7 height 7
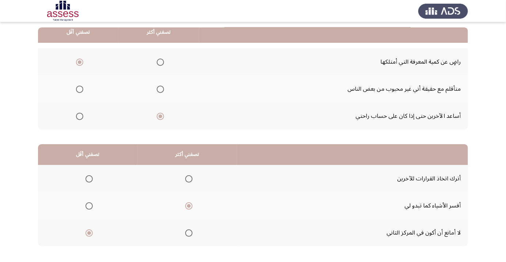
scroll to position [0, 0]
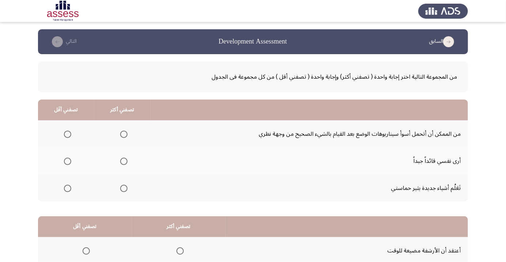
click at [125, 133] on span "Select an option" at bounding box center [123, 133] width 7 height 7
click at [125, 133] on input "Select an option" at bounding box center [123, 133] width 7 height 7
click at [66, 190] on span "Select an option" at bounding box center [67, 187] width 7 height 7
click at [66, 190] on input "Select an option" at bounding box center [67, 187] width 7 height 7
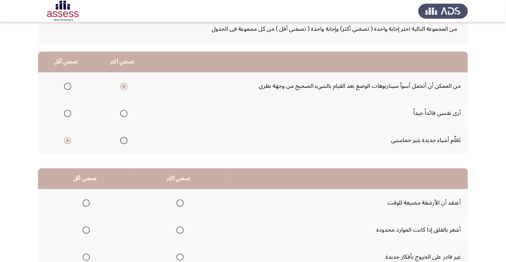
scroll to position [72, 0]
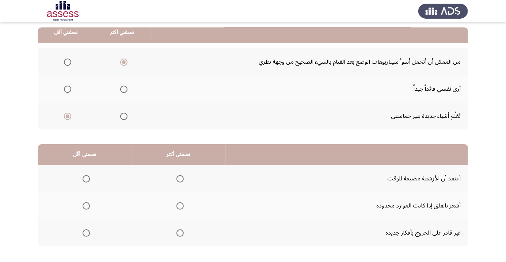
click at [86, 233] on span "Select an option" at bounding box center [86, 233] width 0 height 0
click at [86, 232] on input "Select an option" at bounding box center [86, 232] width 7 height 7
click at [180, 179] on span "Select an option" at bounding box center [180, 179] width 0 height 0
click at [179, 178] on input "Select an option" at bounding box center [179, 178] width 7 height 7
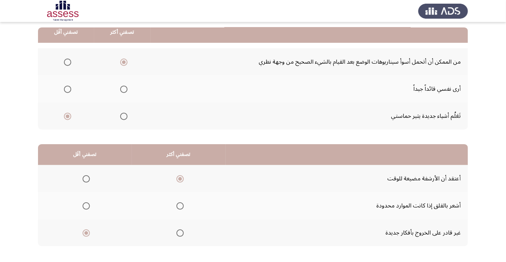
scroll to position [0, 0]
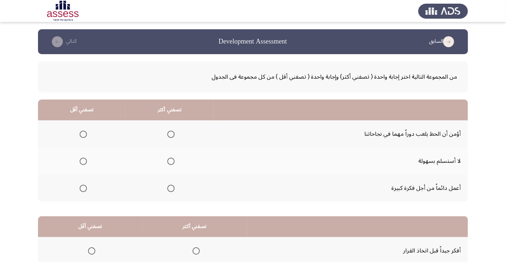
click at [83, 134] on span "Select an option" at bounding box center [83, 134] width 0 height 0
click at [83, 134] on input "Select an option" at bounding box center [83, 133] width 7 height 7
click at [171, 161] on span "Select an option" at bounding box center [171, 161] width 0 height 0
click at [169, 161] on input "Select an option" at bounding box center [170, 160] width 7 height 7
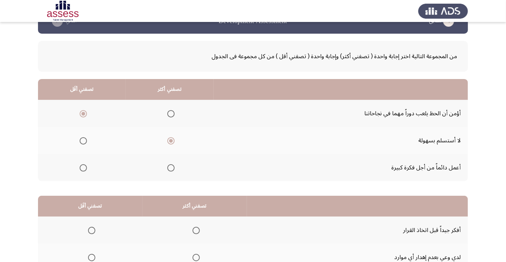
scroll to position [72, 0]
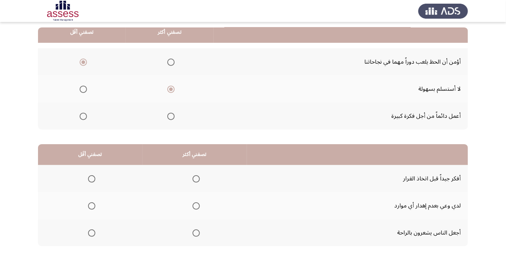
click at [92, 233] on span "Select an option" at bounding box center [92, 233] width 0 height 0
click at [91, 232] on input "Select an option" at bounding box center [91, 232] width 7 height 7
click at [196, 202] on span "Select an option" at bounding box center [196, 205] width 7 height 7
click at [196, 202] on input "Select an option" at bounding box center [196, 205] width 7 height 7
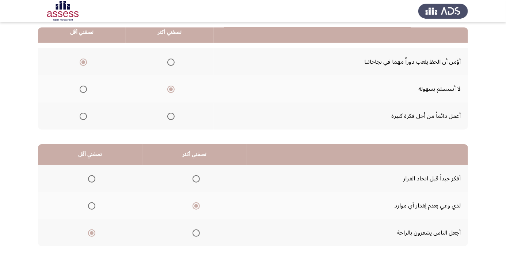
scroll to position [0, 0]
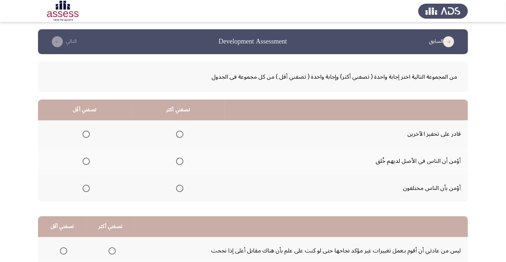
click at [179, 132] on span "Select an option" at bounding box center [179, 133] width 7 height 7
click at [179, 132] on input "Select an option" at bounding box center [179, 133] width 7 height 7
click at [86, 161] on span "Select an option" at bounding box center [86, 161] width 0 height 0
click at [86, 161] on input "Select an option" at bounding box center [86, 160] width 7 height 7
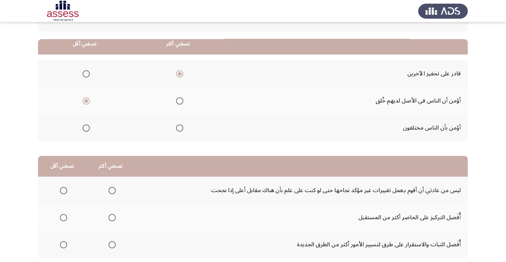
scroll to position [72, 0]
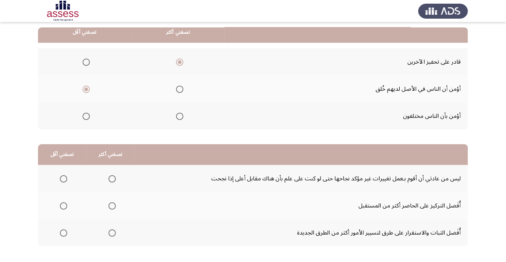
click at [63, 207] on span "Select an option" at bounding box center [63, 205] width 7 height 7
click at [63, 207] on input "Select an option" at bounding box center [63, 205] width 7 height 7
click at [112, 180] on span "Select an option" at bounding box center [111, 178] width 7 height 7
click at [112, 180] on input "Select an option" at bounding box center [111, 178] width 7 height 7
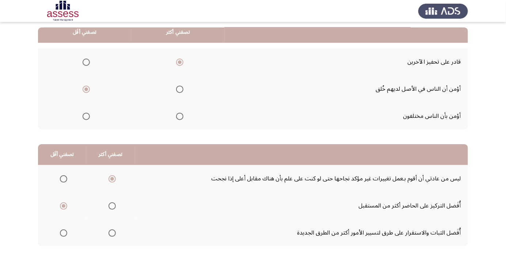
scroll to position [0, 0]
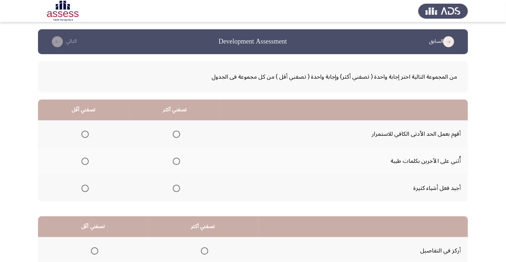
click at [176, 188] on span "Select an option" at bounding box center [176, 188] width 0 height 0
click at [175, 187] on input "Select an option" at bounding box center [176, 187] width 7 height 7
click at [82, 134] on span "Select an option" at bounding box center [84, 133] width 7 height 7
click at [82, 134] on input "Select an option" at bounding box center [84, 133] width 7 height 7
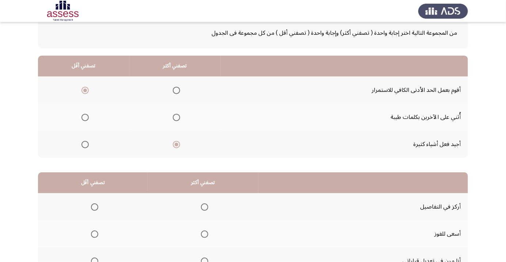
scroll to position [72, 0]
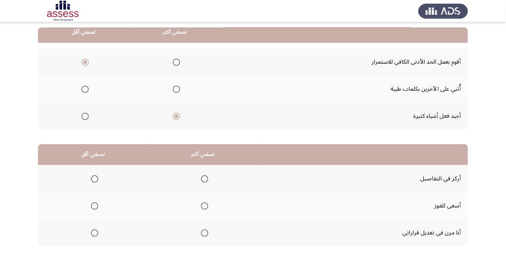
click at [205, 206] on span "Select an option" at bounding box center [205, 206] width 0 height 0
click at [203, 205] on input "Select an option" at bounding box center [204, 205] width 7 height 7
click at [94, 181] on span "Select an option" at bounding box center [94, 178] width 7 height 7
click at [94, 181] on input "Select an option" at bounding box center [94, 178] width 7 height 7
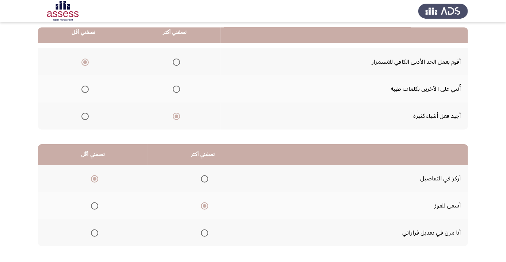
scroll to position [0, 0]
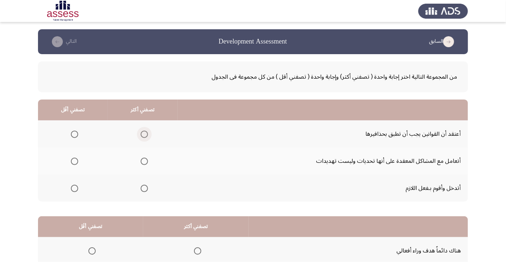
click at [141, 134] on span "Select an option" at bounding box center [144, 133] width 7 height 7
click at [141, 134] on input "Select an option" at bounding box center [144, 133] width 7 height 7
click at [144, 161] on span "Select an option" at bounding box center [144, 161] width 0 height 0
click at [144, 161] on input "Select an option" at bounding box center [144, 160] width 7 height 7
click at [72, 137] on span "Select an option" at bounding box center [74, 133] width 7 height 7
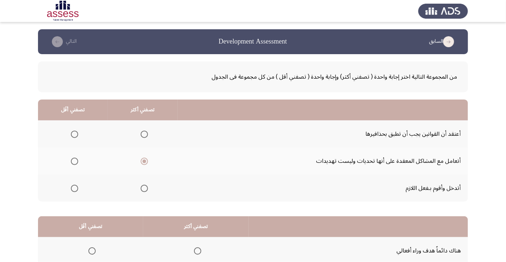
click at [72, 137] on input "Select an option" at bounding box center [74, 133] width 7 height 7
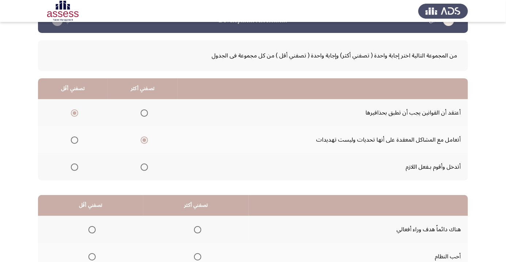
scroll to position [72, 0]
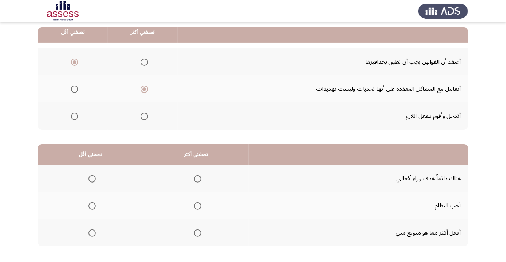
click at [196, 232] on span "Select an option" at bounding box center [197, 232] width 7 height 7
click at [196, 232] on input "Select an option" at bounding box center [197, 232] width 7 height 7
click at [94, 206] on span "Select an option" at bounding box center [91, 205] width 7 height 7
click at [94, 206] on input "Select an option" at bounding box center [91, 205] width 7 height 7
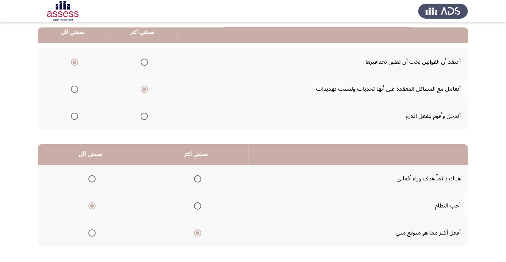
scroll to position [0, 0]
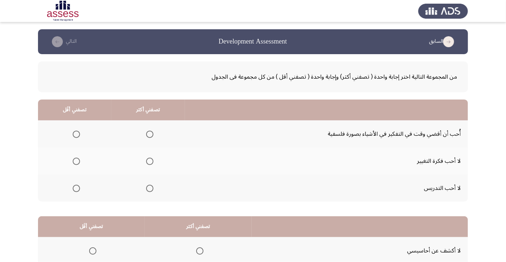
click at [76, 161] on span "Select an option" at bounding box center [76, 161] width 0 height 0
click at [76, 161] on input "Select an option" at bounding box center [76, 160] width 7 height 7
click at [73, 188] on span "Select an option" at bounding box center [76, 187] width 7 height 7
click at [73, 188] on input "Select an option" at bounding box center [76, 187] width 7 height 7
click at [150, 136] on span "Select an option" at bounding box center [149, 133] width 7 height 7
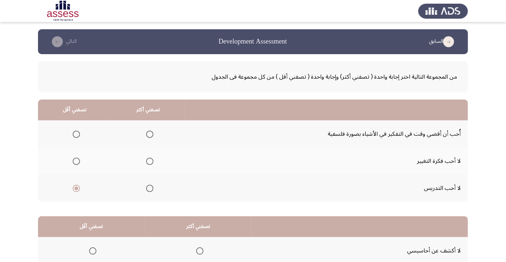
click at [150, 136] on input "Select an option" at bounding box center [149, 133] width 7 height 7
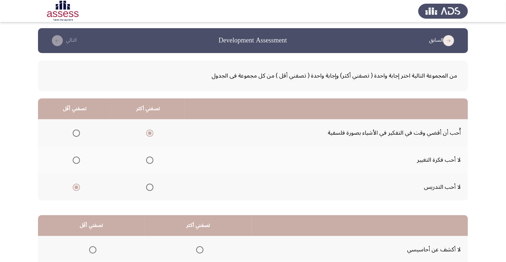
scroll to position [72, 0]
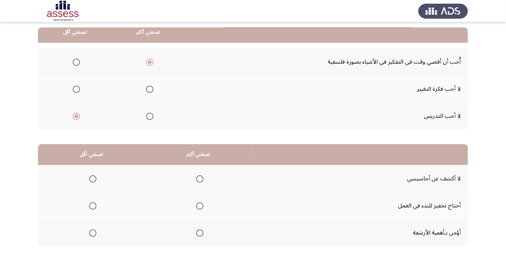
click at [198, 178] on span "Select an option" at bounding box center [199, 178] width 7 height 7
click at [198, 178] on input "Select an option" at bounding box center [199, 178] width 7 height 7
click at [91, 234] on span "Select an option" at bounding box center [92, 232] width 7 height 7
click at [91, 234] on input "Select an option" at bounding box center [92, 232] width 7 height 7
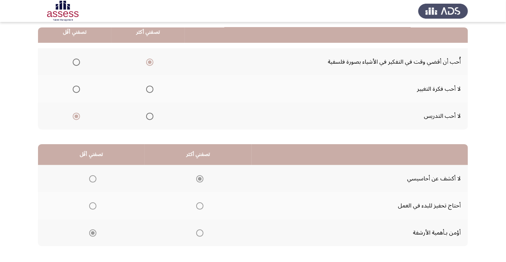
scroll to position [0, 0]
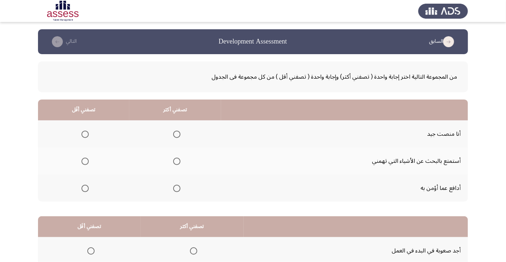
click at [177, 188] on span "Select an option" at bounding box center [177, 188] width 0 height 0
click at [176, 187] on input "Select an option" at bounding box center [176, 187] width 7 height 7
click at [83, 134] on span "Select an option" at bounding box center [84, 133] width 7 height 7
click at [83, 134] on input "Select an option" at bounding box center [84, 133] width 7 height 7
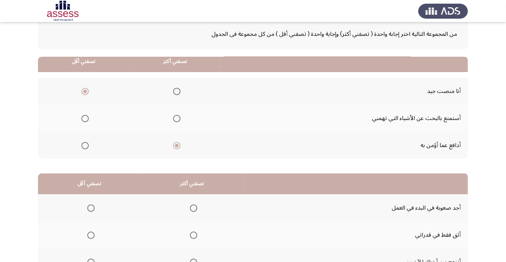
scroll to position [72, 0]
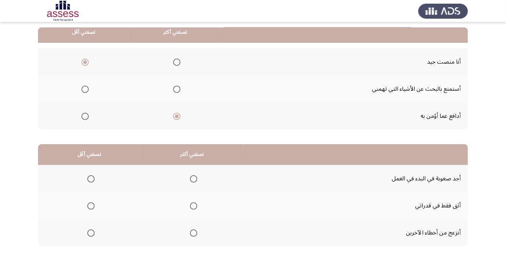
click at [192, 205] on span "Select an option" at bounding box center [193, 205] width 7 height 7
click at [192, 205] on input "Select an option" at bounding box center [193, 205] width 7 height 7
click at [91, 180] on span "Select an option" at bounding box center [90, 178] width 7 height 7
click at [91, 180] on input "Select an option" at bounding box center [90, 178] width 7 height 7
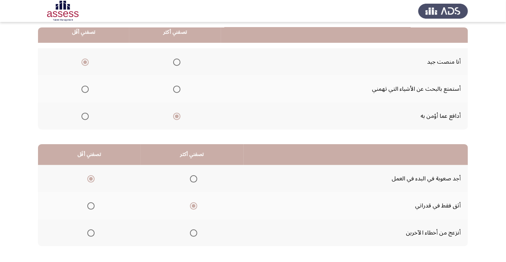
scroll to position [0, 0]
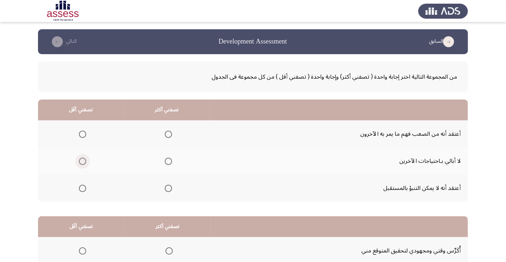
click at [80, 163] on span "Select an option" at bounding box center [82, 160] width 7 height 7
click at [80, 163] on input "Select an option" at bounding box center [82, 160] width 7 height 7
click at [167, 163] on span "Select an option" at bounding box center [168, 160] width 7 height 7
click at [167, 163] on input "Select an option" at bounding box center [168, 160] width 7 height 7
click at [82, 187] on span "Select an option" at bounding box center [82, 187] width 7 height 7
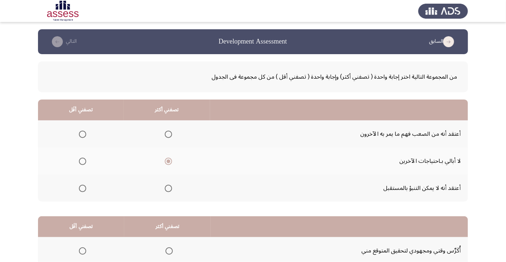
click at [82, 187] on input "Select an option" at bounding box center [82, 187] width 7 height 7
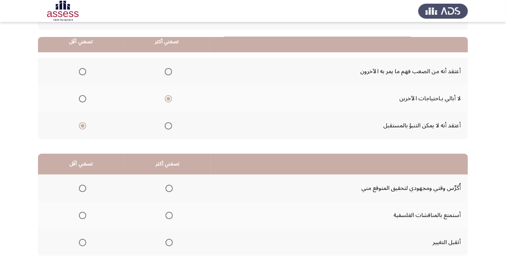
scroll to position [72, 0]
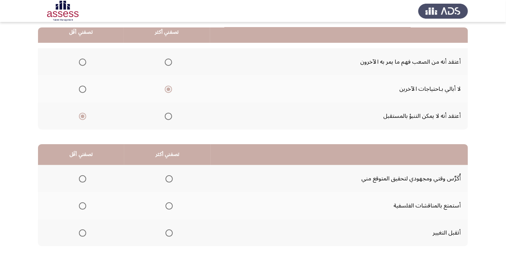
click at [166, 179] on span "Select an option" at bounding box center [168, 178] width 7 height 7
click at [166, 179] on input "Select an option" at bounding box center [168, 178] width 7 height 7
click at [83, 207] on span "Select an option" at bounding box center [82, 205] width 7 height 7
click at [83, 207] on input "Select an option" at bounding box center [82, 205] width 7 height 7
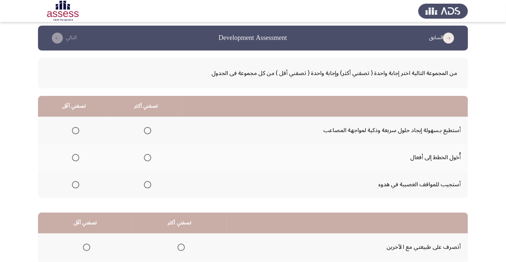
scroll to position [1, 0]
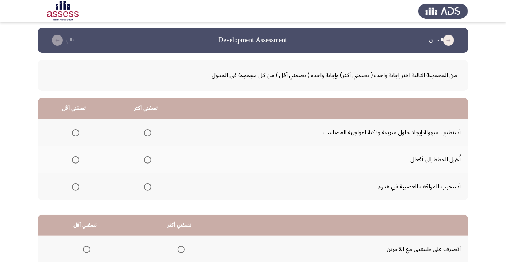
click at [149, 132] on span "Select an option" at bounding box center [147, 132] width 7 height 7
click at [149, 132] on input "Select an option" at bounding box center [147, 132] width 7 height 7
click at [78, 186] on span "Select an option" at bounding box center [75, 186] width 7 height 7
click at [78, 186] on input "Select an option" at bounding box center [75, 186] width 7 height 7
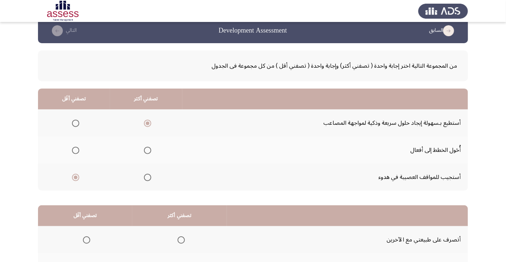
scroll to position [72, 0]
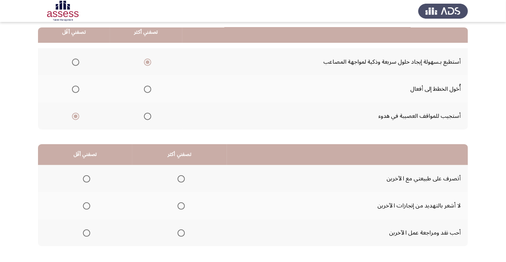
click at [178, 231] on span "Select an option" at bounding box center [181, 232] width 7 height 7
click at [178, 231] on input "Select an option" at bounding box center [181, 232] width 7 height 7
click at [88, 208] on span "Select an option" at bounding box center [86, 205] width 7 height 7
click at [88, 208] on input "Select an option" at bounding box center [86, 205] width 7 height 7
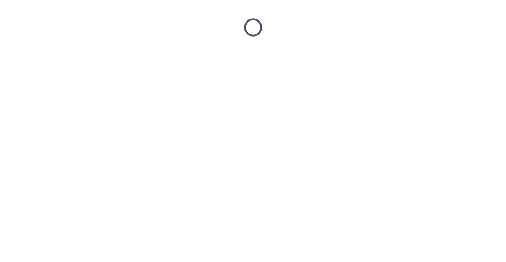
scroll to position [0, 0]
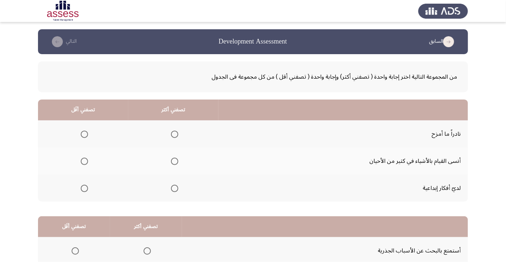
click at [84, 161] on span "Select an option" at bounding box center [84, 160] width 7 height 7
click at [84, 161] on input "Select an option" at bounding box center [84, 160] width 7 height 7
click at [172, 191] on span "Select an option" at bounding box center [174, 187] width 7 height 7
click at [172, 191] on input "Select an option" at bounding box center [174, 187] width 7 height 7
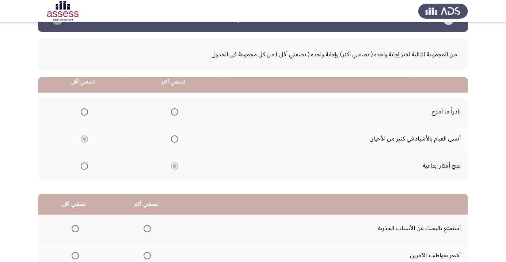
scroll to position [72, 0]
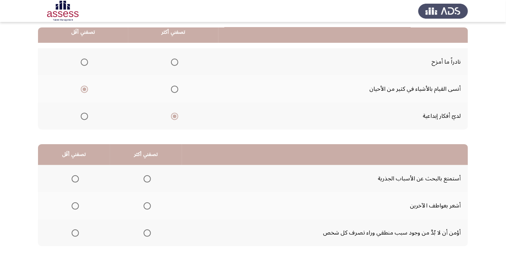
click at [147, 179] on span "Select an option" at bounding box center [147, 179] width 0 height 0
click at [146, 178] on input "Select an option" at bounding box center [147, 178] width 7 height 7
click at [75, 206] on span "Select an option" at bounding box center [75, 206] width 0 height 0
click at [75, 205] on input "Select an option" at bounding box center [75, 205] width 7 height 7
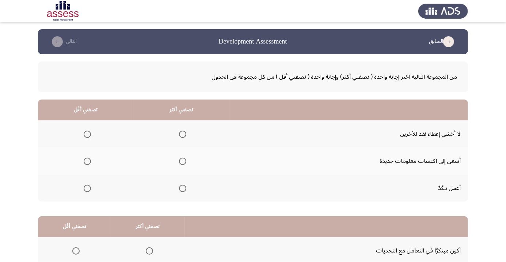
click at [182, 190] on span "Select an option" at bounding box center [182, 187] width 7 height 7
click at [182, 190] on input "Select an option" at bounding box center [182, 187] width 7 height 7
click at [184, 135] on span "Select an option" at bounding box center [182, 133] width 7 height 7
click at [184, 135] on input "Select an option" at bounding box center [182, 133] width 7 height 7
click at [87, 161] on span "Select an option" at bounding box center [87, 161] width 0 height 0
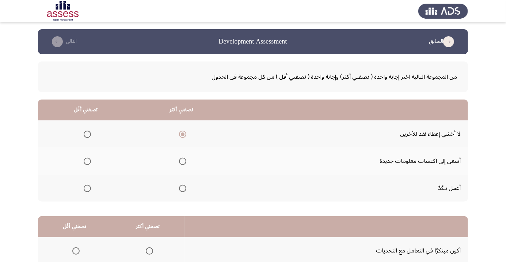
click at [87, 161] on input "Select an option" at bounding box center [87, 160] width 7 height 7
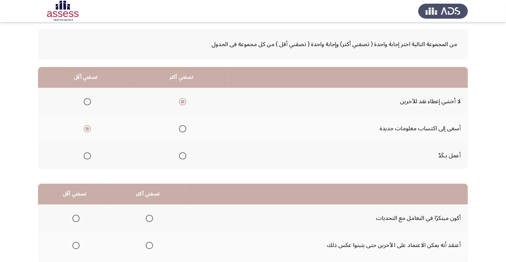
scroll to position [72, 0]
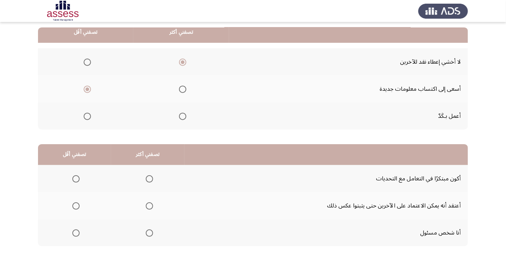
click at [149, 233] on span "Select an option" at bounding box center [149, 233] width 0 height 0
click at [148, 232] on input "Select an option" at bounding box center [149, 232] width 7 height 7
click at [149, 206] on span "Select an option" at bounding box center [149, 206] width 0 height 0
click at [148, 205] on input "Select an option" at bounding box center [149, 205] width 7 height 7
click at [147, 180] on span "Select an option" at bounding box center [149, 178] width 7 height 7
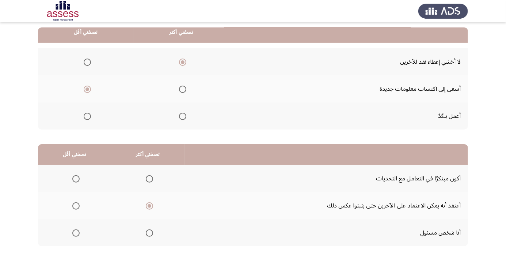
click at [147, 180] on input "Select an option" at bounding box center [149, 178] width 7 height 7
click at [76, 206] on span "Select an option" at bounding box center [76, 206] width 0 height 0
click at [76, 205] on input "Select an option" at bounding box center [75, 205] width 7 height 7
click at [58, 261] on div "من المجموعة التالية اختر إجابة واحدة ( تصفني أكثر) وإجابة واحدة ( تصفني أقل ) م…" at bounding box center [253, 125] width 430 height 286
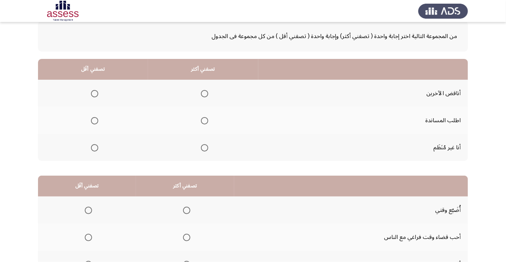
scroll to position [42, 0]
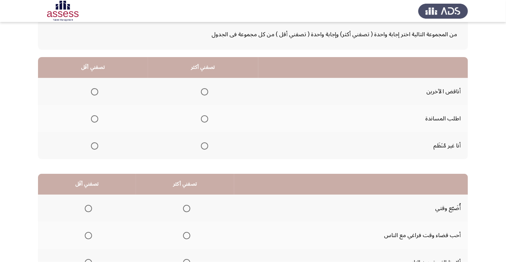
click at [205, 92] on span "Select an option" at bounding box center [205, 92] width 0 height 0
click at [203, 91] on input "Select an option" at bounding box center [204, 91] width 7 height 7
click at [95, 146] on span "Select an option" at bounding box center [95, 146] width 0 height 0
click at [94, 145] on input "Select an option" at bounding box center [94, 145] width 7 height 7
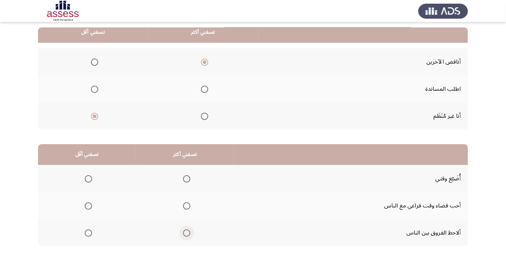
click at [188, 233] on span "Select an option" at bounding box center [186, 232] width 7 height 7
click at [188, 233] on input "Select an option" at bounding box center [186, 232] width 7 height 7
click at [82, 187] on th at bounding box center [87, 178] width 98 height 27
click at [91, 178] on span "Select an option" at bounding box center [88, 178] width 7 height 7
click at [91, 178] on input "Select an option" at bounding box center [88, 178] width 7 height 7
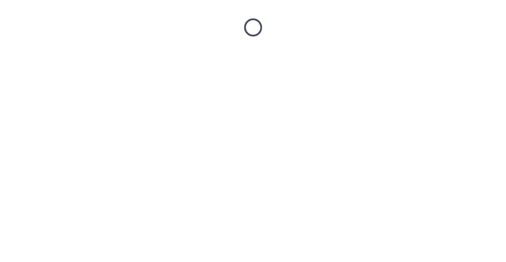
scroll to position [0, 0]
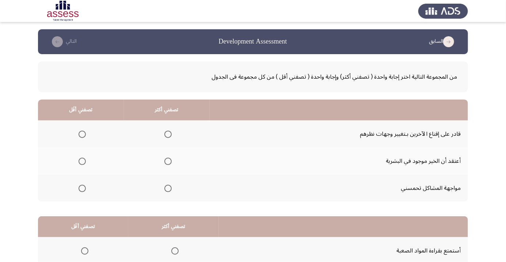
click at [458, 149] on td "أعتقد أن الخير موجود في البشرية" at bounding box center [339, 160] width 258 height 27
click at [79, 161] on span "Select an option" at bounding box center [82, 160] width 7 height 7
click at [79, 161] on input "Select an option" at bounding box center [82, 160] width 7 height 7
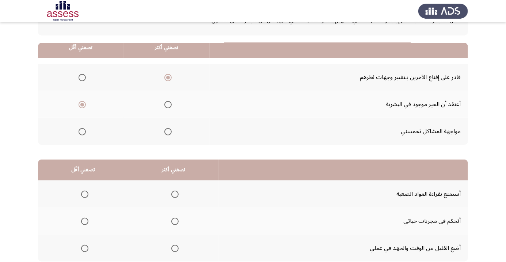
scroll to position [72, 0]
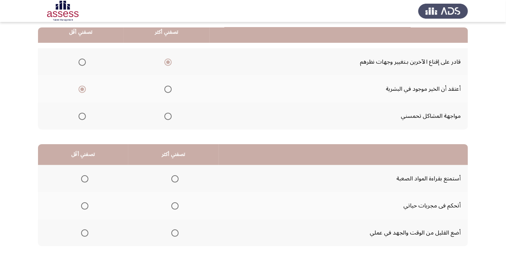
click at [84, 178] on span "Select an option" at bounding box center [84, 178] width 7 height 7
click at [84, 178] on input "Select an option" at bounding box center [84, 178] width 7 height 7
click at [175, 206] on span "Select an option" at bounding box center [175, 206] width 0 height 0
click at [175, 205] on input "Select an option" at bounding box center [174, 205] width 7 height 7
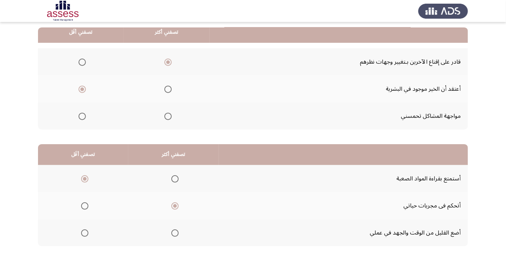
scroll to position [0, 0]
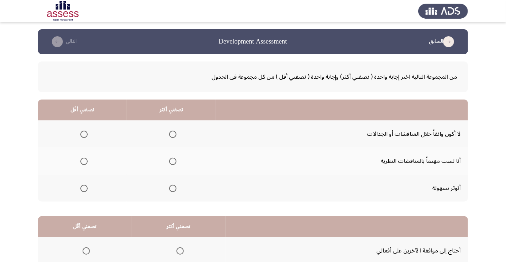
click at [84, 188] on span "Select an option" at bounding box center [84, 188] width 0 height 0
click at [83, 187] on input "Select an option" at bounding box center [83, 187] width 7 height 7
click at [176, 170] on th at bounding box center [171, 160] width 89 height 27
click at [274, 255] on td "أحتاج إلى موافقة الآخرين على أفعالي" at bounding box center [347, 250] width 242 height 27
click at [175, 160] on span "Select an option" at bounding box center [172, 160] width 7 height 7
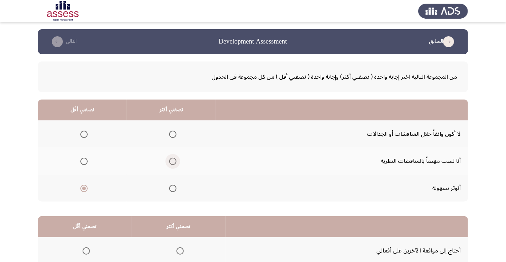
click at [175, 160] on input "Select an option" at bounding box center [172, 160] width 7 height 7
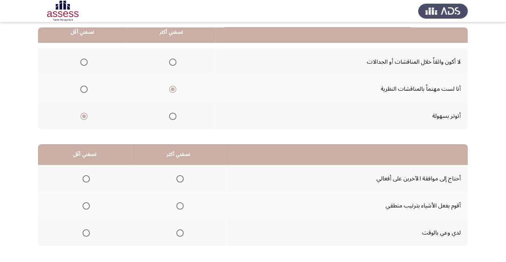
click at [86, 178] on span "Select an option" at bounding box center [86, 178] width 7 height 7
click at [86, 178] on input "Select an option" at bounding box center [86, 178] width 7 height 7
click at [182, 206] on span "Select an option" at bounding box center [179, 205] width 7 height 7
click at [182, 206] on input "Select an option" at bounding box center [179, 205] width 7 height 7
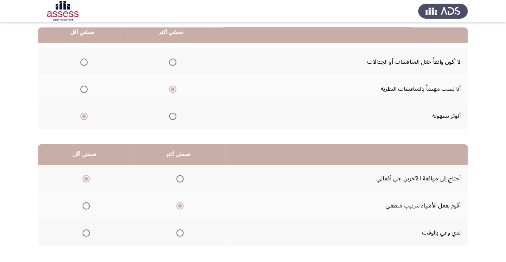
scroll to position [0, 0]
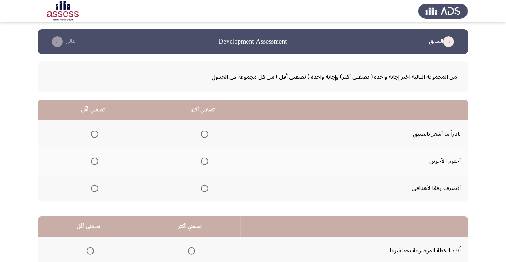
click at [205, 188] on span "Select an option" at bounding box center [205, 188] width 0 height 0
click at [203, 187] on input "Select an option" at bounding box center [204, 187] width 7 height 7
click at [95, 134] on span "Select an option" at bounding box center [95, 134] width 0 height 0
click at [94, 134] on input "Select an option" at bounding box center [94, 133] width 7 height 7
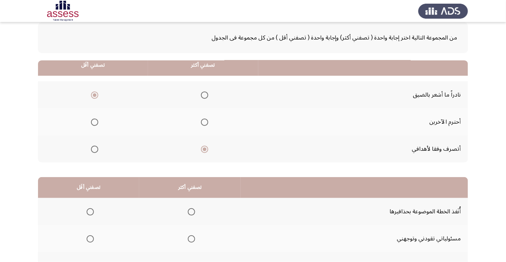
scroll to position [72, 0]
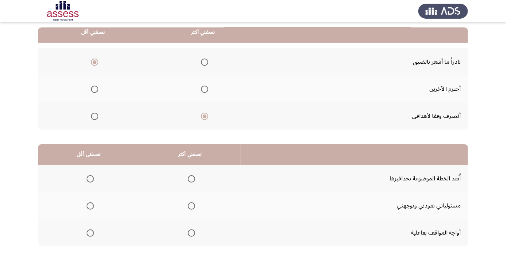
click at [190, 176] on span "Select an option" at bounding box center [191, 178] width 7 height 7
click at [190, 176] on input "Select an option" at bounding box center [191, 178] width 7 height 7
click at [87, 230] on span "Select an option" at bounding box center [90, 232] width 7 height 7
click at [87, 230] on input "Select an option" at bounding box center [90, 232] width 7 height 7
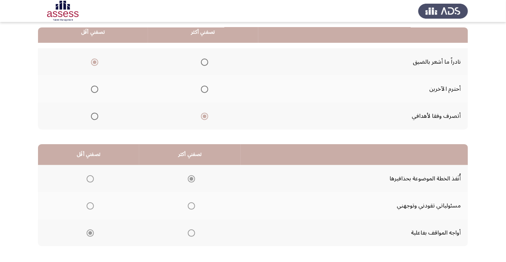
scroll to position [0, 0]
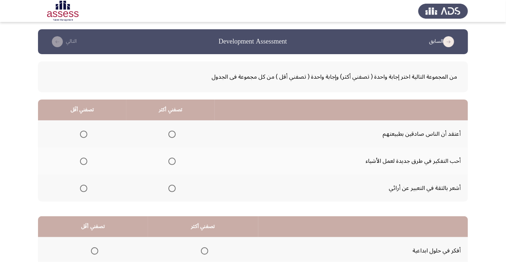
click at [168, 135] on span "Select an option" at bounding box center [171, 133] width 7 height 7
click at [168, 135] on input "Select an option" at bounding box center [171, 133] width 7 height 7
click at [172, 161] on span "Select an option" at bounding box center [172, 161] width 0 height 0
click at [170, 161] on input "Select an option" at bounding box center [171, 160] width 7 height 7
click at [83, 134] on span "Select an option" at bounding box center [83, 133] width 7 height 7
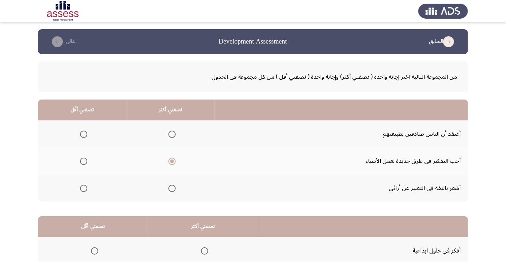
click at [83, 134] on input "Select an option" at bounding box center [83, 133] width 7 height 7
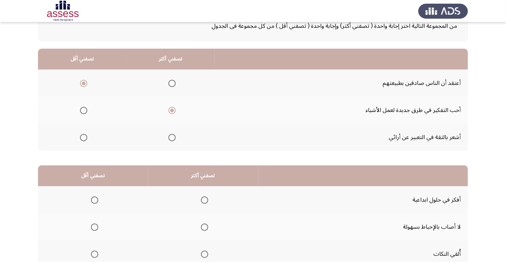
scroll to position [72, 0]
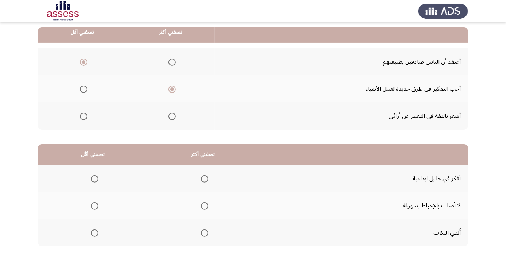
click at [203, 175] on span "Select an option" at bounding box center [204, 178] width 7 height 7
click at [203, 175] on input "Select an option" at bounding box center [204, 178] width 7 height 7
click at [95, 233] on span "Select an option" at bounding box center [95, 233] width 0 height 0
click at [94, 232] on input "Select an option" at bounding box center [94, 232] width 7 height 7
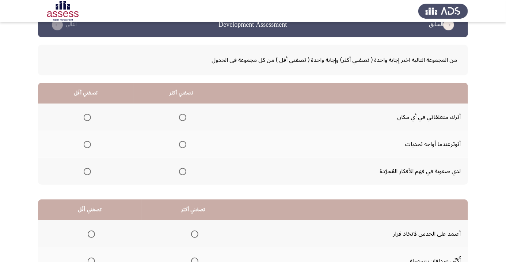
scroll to position [16, 0]
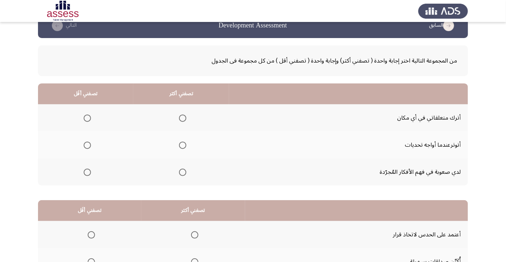
click at [183, 118] on span "Select an option" at bounding box center [183, 118] width 0 height 0
click at [182, 117] on input "Select an option" at bounding box center [182, 117] width 7 height 7
click at [87, 146] on span "Select an option" at bounding box center [87, 144] width 7 height 7
click at [87, 146] on input "Select an option" at bounding box center [87, 144] width 7 height 7
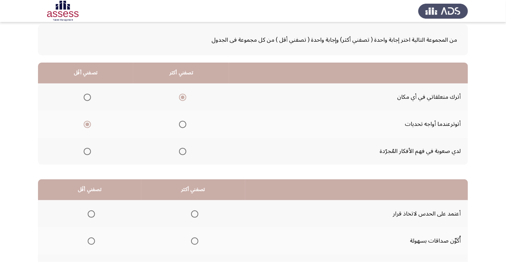
scroll to position [72, 0]
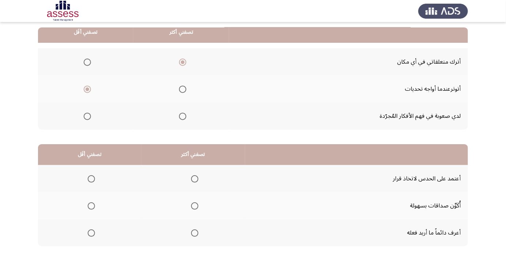
click at [195, 234] on span "Select an option" at bounding box center [194, 232] width 7 height 7
click at [195, 234] on input "Select an option" at bounding box center [194, 232] width 7 height 7
click at [91, 179] on span "Select an option" at bounding box center [91, 179] width 0 height 0
click at [91, 178] on input "Select an option" at bounding box center [91, 178] width 7 height 7
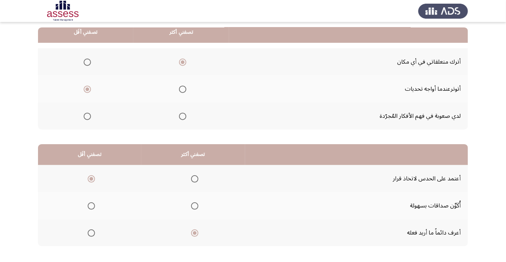
scroll to position [0, 0]
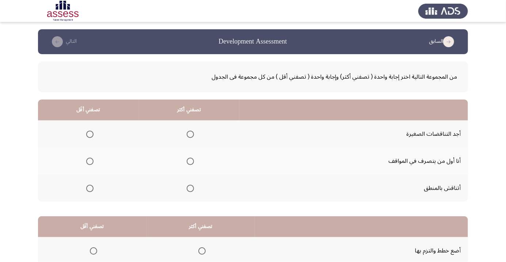
click at [188, 159] on span "Select an option" at bounding box center [190, 160] width 7 height 7
click at [188, 159] on input "Select an option" at bounding box center [190, 160] width 7 height 7
click at [89, 134] on span "Select an option" at bounding box center [89, 133] width 7 height 7
click at [89, 134] on input "Select an option" at bounding box center [89, 133] width 7 height 7
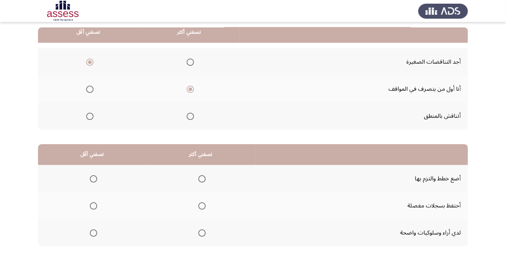
click at [201, 178] on span "Select an option" at bounding box center [201, 178] width 7 height 7
click at [201, 178] on input "Select an option" at bounding box center [201, 178] width 7 height 7
click at [93, 240] on th at bounding box center [92, 232] width 108 height 27
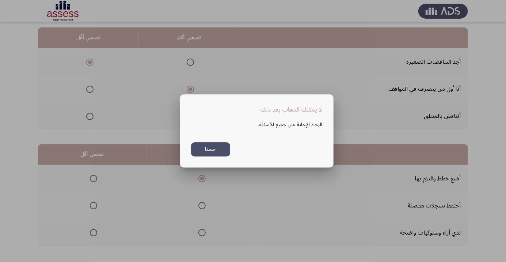
click at [216, 156] on button "حسنا" at bounding box center [210, 149] width 39 height 14
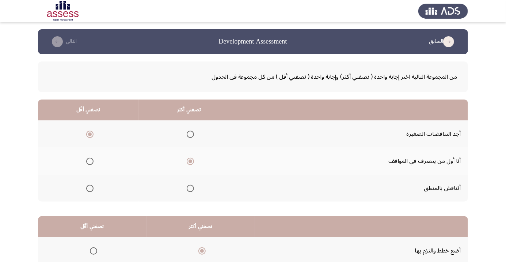
scroll to position [72, 0]
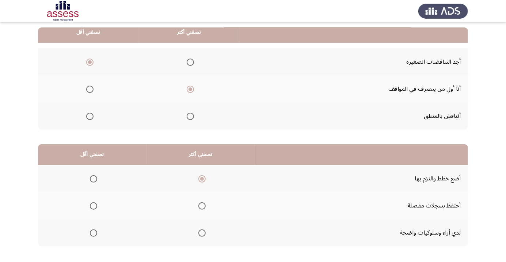
click at [94, 233] on span "Select an option" at bounding box center [94, 233] width 0 height 0
click at [93, 232] on input "Select an option" at bounding box center [93, 232] width 7 height 7
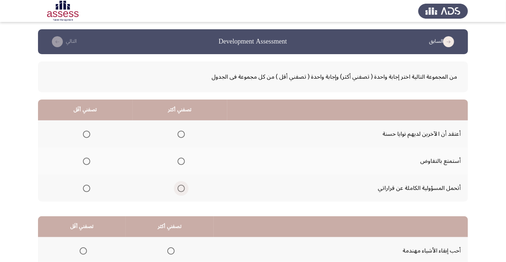
click at [180, 190] on span "Select an option" at bounding box center [181, 187] width 7 height 7
click at [180, 190] on input "Select an option" at bounding box center [181, 187] width 7 height 7
click at [87, 134] on span "Select an option" at bounding box center [87, 134] width 0 height 0
click at [86, 134] on input "Select an option" at bounding box center [86, 133] width 7 height 7
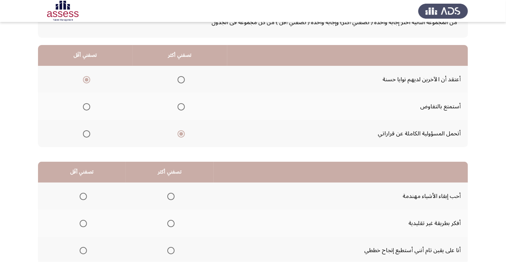
scroll to position [72, 0]
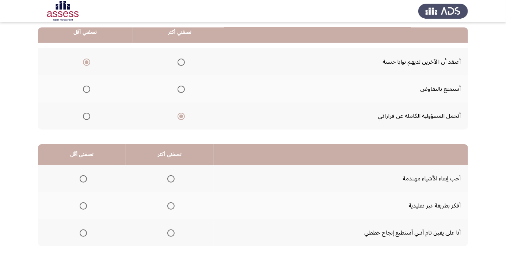
click at [171, 233] on span "Select an option" at bounding box center [171, 233] width 0 height 0
click at [169, 232] on input "Select an option" at bounding box center [170, 232] width 7 height 7
click at [80, 179] on span "Select an option" at bounding box center [83, 178] width 7 height 7
click at [80, 179] on input "Select an option" at bounding box center [83, 178] width 7 height 7
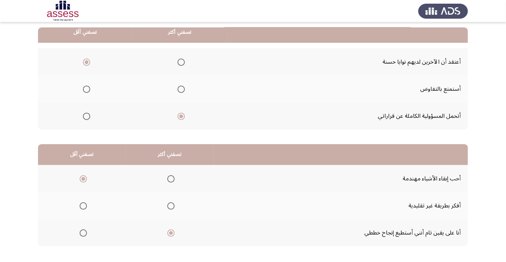
scroll to position [0, 0]
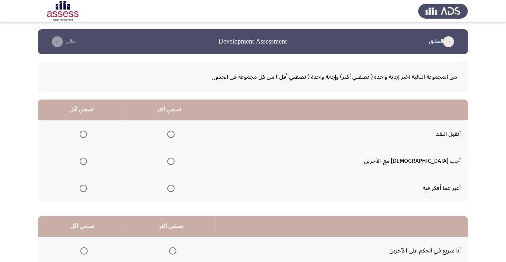
click at [87, 133] on span "Select an option" at bounding box center [83, 133] width 7 height 7
click at [87, 133] on input "Select an option" at bounding box center [83, 133] width 7 height 7
click at [175, 163] on span "Select an option" at bounding box center [170, 160] width 7 height 7
click at [175, 163] on input "Select an option" at bounding box center [170, 160] width 7 height 7
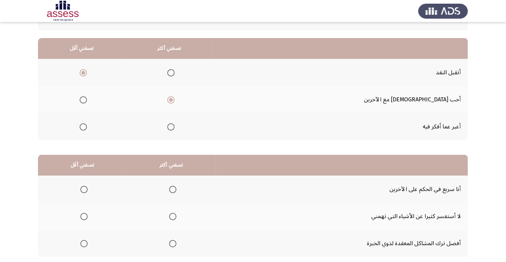
scroll to position [72, 0]
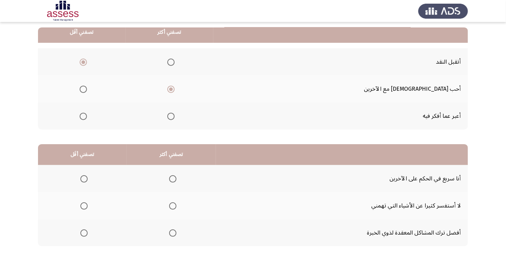
click at [83, 232] on span "Select an option" at bounding box center [83, 232] width 7 height 7
click at [83, 232] on input "Select an option" at bounding box center [83, 232] width 7 height 7
click at [170, 179] on span "Select an option" at bounding box center [172, 178] width 7 height 7
click at [170, 179] on input "Select an option" at bounding box center [172, 178] width 7 height 7
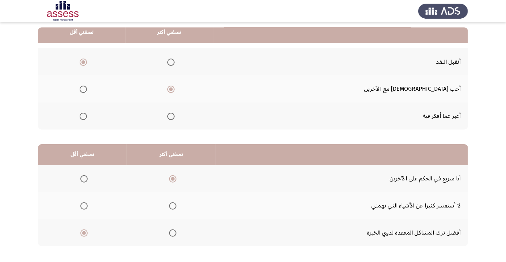
scroll to position [0, 0]
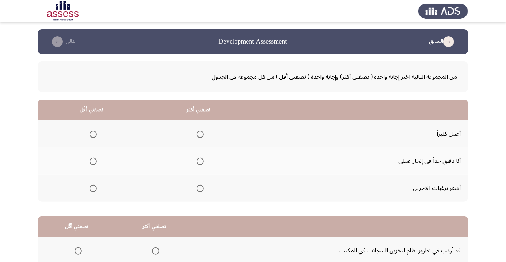
click at [198, 132] on span "Select an option" at bounding box center [200, 133] width 7 height 7
click at [198, 132] on input "Select an option" at bounding box center [200, 133] width 7 height 7
click at [96, 190] on span "Select an option" at bounding box center [92, 187] width 7 height 7
click at [96, 190] on input "Select an option" at bounding box center [92, 187] width 7 height 7
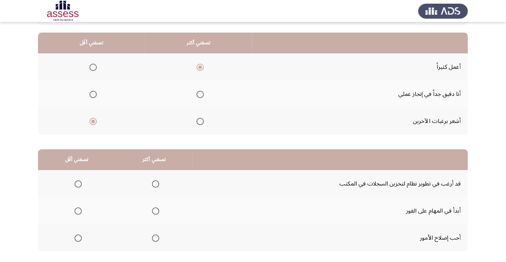
scroll to position [72, 0]
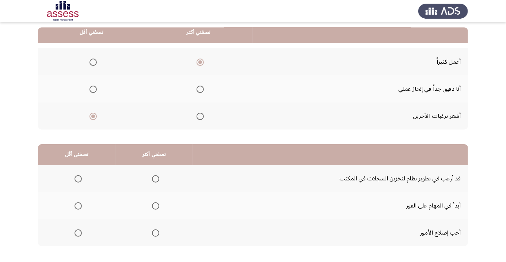
click at [157, 204] on span "Select an option" at bounding box center [155, 205] width 7 height 7
click at [157, 204] on input "Select an option" at bounding box center [155, 205] width 7 height 7
click at [78, 179] on span "Select an option" at bounding box center [78, 179] width 0 height 0
click at [77, 178] on input "Select an option" at bounding box center [78, 178] width 7 height 7
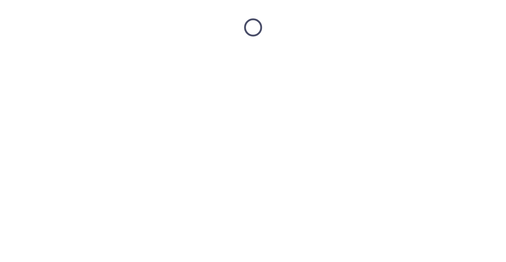
scroll to position [0, 0]
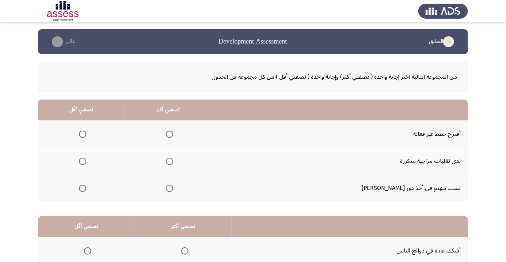
click at [173, 163] on span "Select an option" at bounding box center [169, 160] width 7 height 7
click at [173, 163] on input "Select an option" at bounding box center [169, 160] width 7 height 7
click at [86, 134] on span "Select an option" at bounding box center [82, 133] width 7 height 7
click at [86, 134] on input "Select an option" at bounding box center [82, 133] width 7 height 7
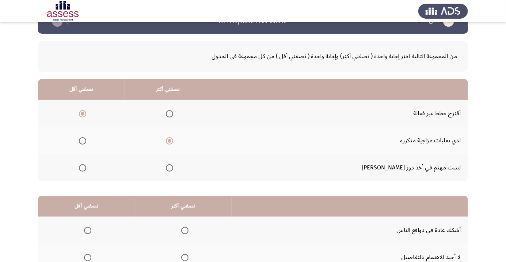
scroll to position [72, 0]
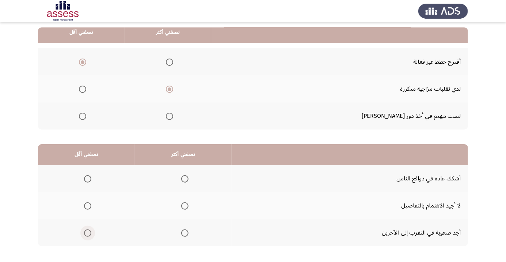
click at [84, 229] on span "Select an option" at bounding box center [87, 232] width 7 height 7
click at [84, 229] on input "Select an option" at bounding box center [87, 232] width 7 height 7
click at [185, 176] on span "Select an option" at bounding box center [184, 178] width 7 height 7
click at [185, 176] on input "Select an option" at bounding box center [184, 178] width 7 height 7
click at [184, 206] on span "Select an option" at bounding box center [184, 206] width 0 height 0
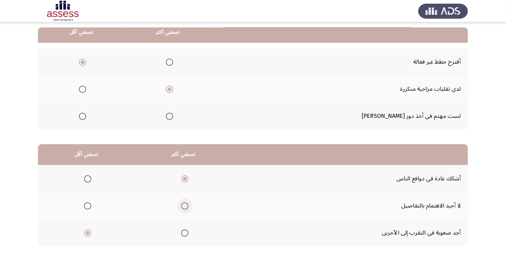
click at [183, 205] on input "Select an option" at bounding box center [184, 205] width 7 height 7
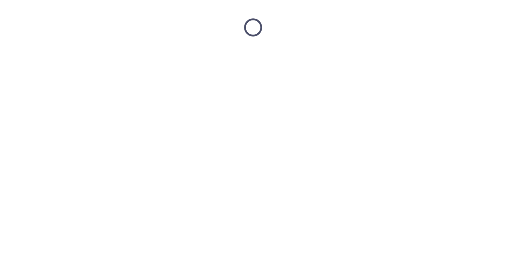
scroll to position [0, 0]
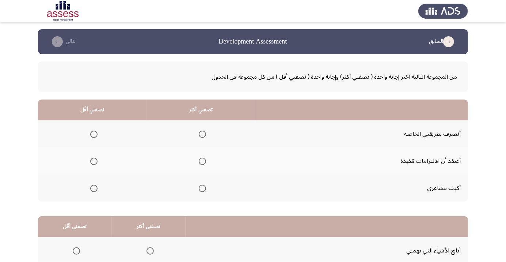
click at [194, 143] on th at bounding box center [200, 133] width 109 height 27
click at [202, 134] on span "Select an option" at bounding box center [202, 133] width 7 height 7
click at [202, 134] on input "Select an option" at bounding box center [202, 133] width 7 height 7
click at [88, 187] on label "Select an option" at bounding box center [92, 187] width 10 height 7
click at [90, 187] on input "Select an option" at bounding box center [93, 187] width 7 height 7
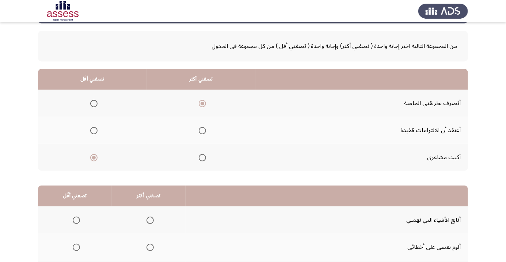
scroll to position [72, 0]
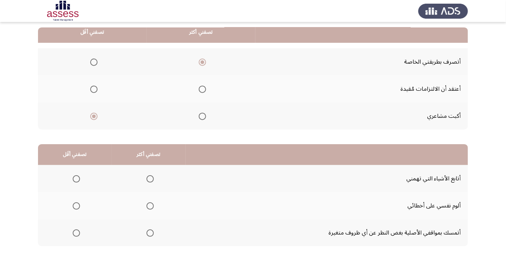
click at [150, 206] on span "Select an option" at bounding box center [150, 206] width 0 height 0
click at [149, 205] on input "Select an option" at bounding box center [149, 205] width 7 height 7
click at [76, 233] on span "Select an option" at bounding box center [76, 233] width 0 height 0
click at [76, 232] on input "Select an option" at bounding box center [76, 232] width 7 height 7
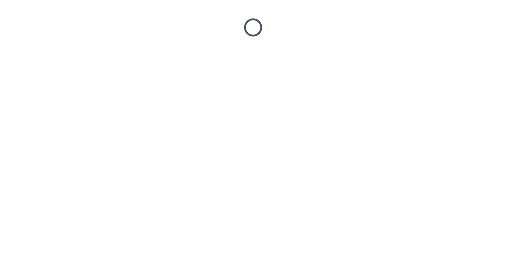
scroll to position [0, 0]
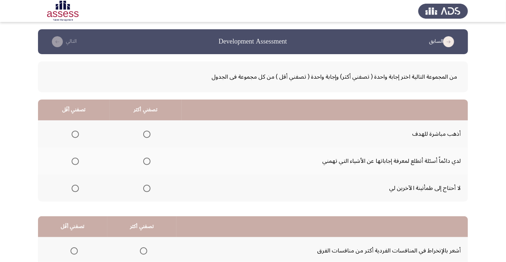
click at [147, 134] on span "Select an option" at bounding box center [147, 134] width 0 height 0
click at [146, 134] on input "Select an option" at bounding box center [146, 133] width 7 height 7
click at [75, 188] on span "Select an option" at bounding box center [75, 188] width 0 height 0
click at [75, 187] on input "Select an option" at bounding box center [75, 187] width 7 height 7
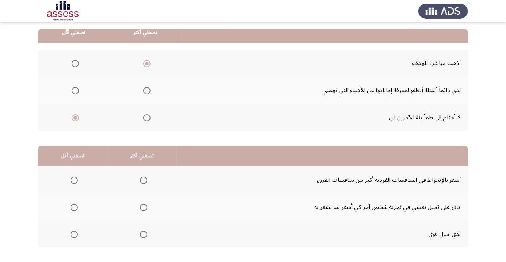
scroll to position [72, 0]
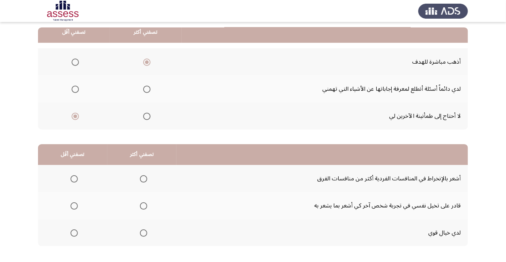
click at [143, 206] on span "Select an option" at bounding box center [143, 206] width 0 height 0
click at [142, 205] on input "Select an option" at bounding box center [143, 205] width 7 height 7
click at [74, 179] on span "Select an option" at bounding box center [74, 179] width 0 height 0
click at [73, 178] on input "Select an option" at bounding box center [74, 178] width 7 height 7
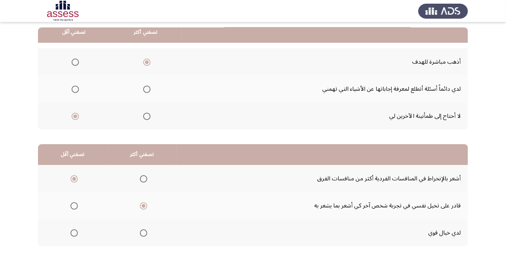
scroll to position [0, 0]
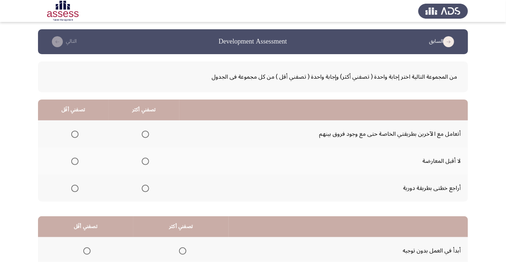
click at [145, 161] on span "Select an option" at bounding box center [145, 160] width 7 height 7
click at [145, 161] on input "Select an option" at bounding box center [145, 160] width 7 height 7
click at [77, 132] on span "Select an option" at bounding box center [74, 133] width 7 height 7
click at [77, 132] on input "Select an option" at bounding box center [74, 133] width 7 height 7
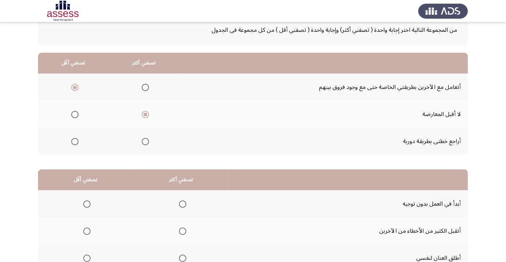
scroll to position [72, 0]
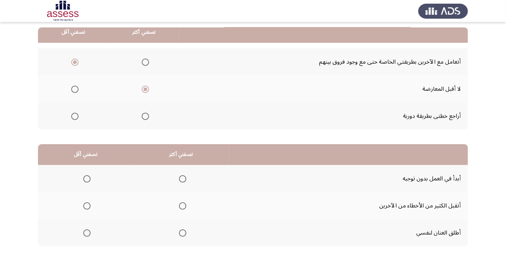
click at [183, 179] on span "Select an option" at bounding box center [183, 179] width 0 height 0
click at [182, 178] on input "Select an option" at bounding box center [182, 178] width 7 height 7
click at [89, 206] on span "Select an option" at bounding box center [86, 205] width 7 height 7
click at [89, 206] on input "Select an option" at bounding box center [86, 205] width 7 height 7
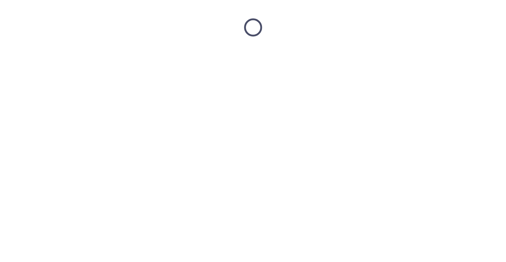
scroll to position [0, 0]
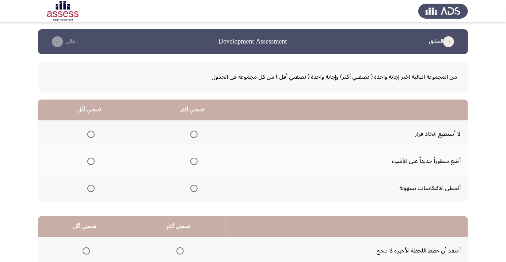
click at [92, 134] on span "Select an option" at bounding box center [90, 133] width 7 height 7
click at [92, 134] on input "Select an option" at bounding box center [90, 133] width 7 height 7
click at [196, 188] on span "Select an option" at bounding box center [193, 187] width 7 height 7
click at [196, 188] on input "Select an option" at bounding box center [193, 187] width 7 height 7
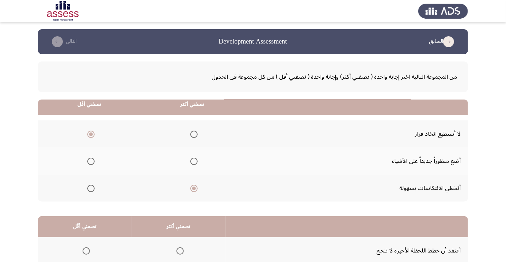
scroll to position [72, 0]
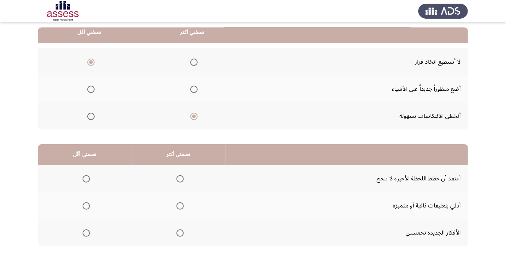
click at [180, 235] on span "Select an option" at bounding box center [179, 232] width 7 height 7
click at [180, 235] on input "Select an option" at bounding box center [179, 232] width 7 height 7
click at [85, 180] on span "Select an option" at bounding box center [86, 178] width 7 height 7
click at [85, 180] on input "Select an option" at bounding box center [86, 178] width 7 height 7
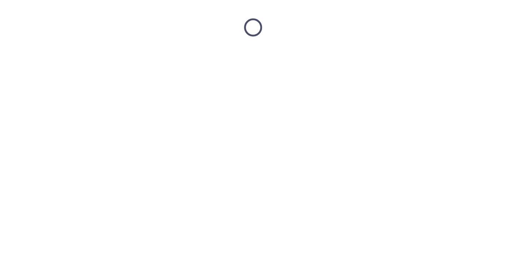
scroll to position [0, 0]
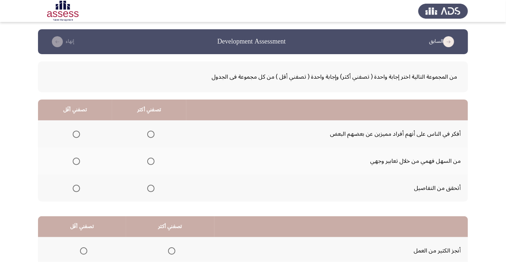
click at [151, 161] on span "Select an option" at bounding box center [151, 161] width 0 height 0
click at [150, 161] on input "Select an option" at bounding box center [150, 160] width 7 height 7
click at [151, 134] on span "Select an option" at bounding box center [151, 134] width 0 height 0
click at [150, 134] on input "Select an option" at bounding box center [150, 133] width 7 height 7
click at [151, 161] on span "Select an option" at bounding box center [151, 161] width 0 height 0
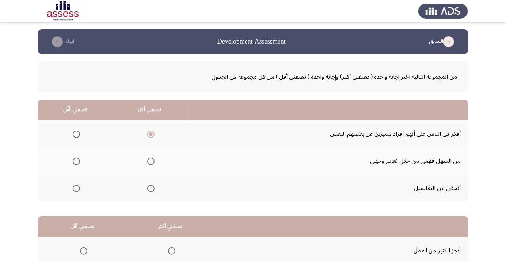
click at [150, 161] on input "Select an option" at bounding box center [150, 160] width 7 height 7
click at [77, 190] on span "Select an option" at bounding box center [76, 187] width 7 height 7
click at [77, 190] on input "Select an option" at bounding box center [76, 187] width 7 height 7
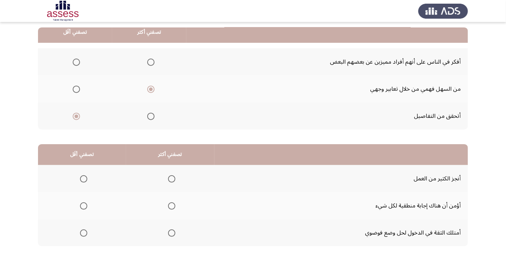
click at [76, 58] on span "Select an option" at bounding box center [76, 61] width 7 height 7
click at [76, 58] on input "Select an option" at bounding box center [76, 61] width 7 height 7
click at [172, 233] on span "Select an option" at bounding box center [172, 233] width 0 height 0
click at [170, 232] on input "Select an option" at bounding box center [171, 232] width 7 height 7
click at [172, 179] on span "Select an option" at bounding box center [172, 179] width 0 height 0
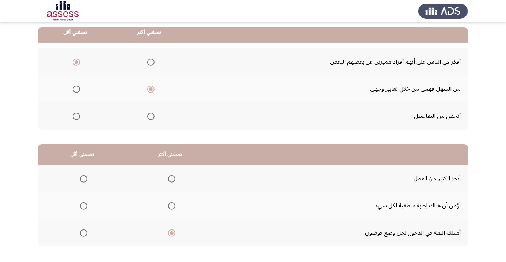
click at [170, 178] on input "Select an option" at bounding box center [171, 178] width 7 height 7
click at [91, 205] on th at bounding box center [82, 205] width 88 height 27
click at [84, 206] on span "Select an option" at bounding box center [84, 206] width 0 height 0
click at [83, 205] on input "Select an option" at bounding box center [83, 205] width 7 height 7
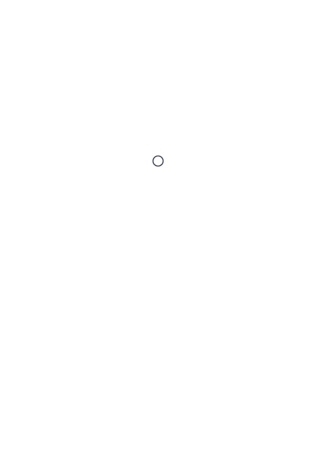
scroll to position [0, 0]
